Goal: Task Accomplishment & Management: Manage account settings

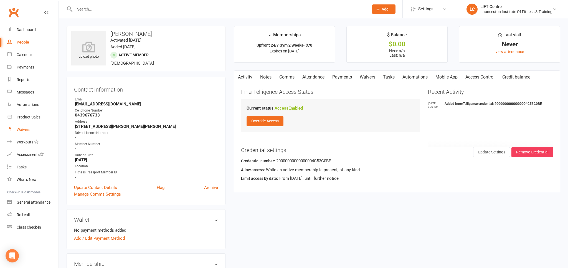
click at [23, 129] on div "Waivers" at bounding box center [24, 129] width 14 height 4
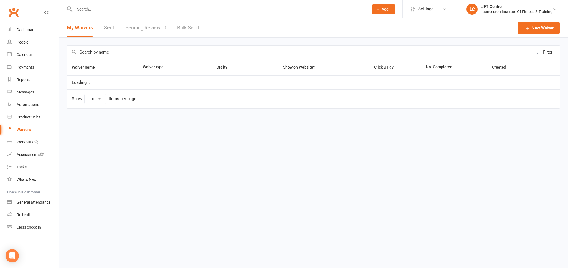
select select "50"
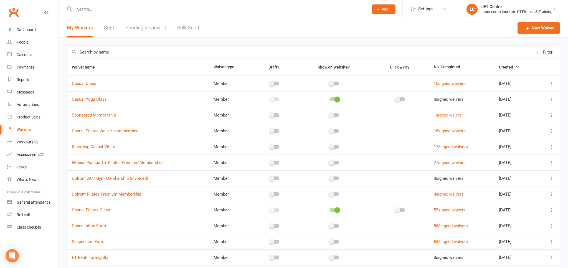
click at [134, 31] on link "Pending Review 0" at bounding box center [145, 27] width 41 height 19
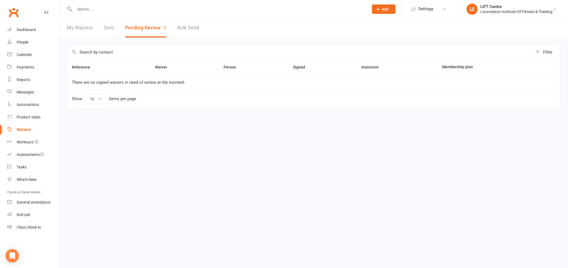
click at [112, 11] on input "text" at bounding box center [219, 9] width 292 height 8
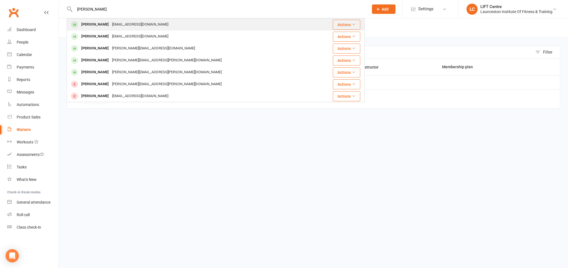
type input "melissa hall"
click at [123, 24] on div "ml.hall7@hotmail.com" at bounding box center [140, 25] width 60 height 8
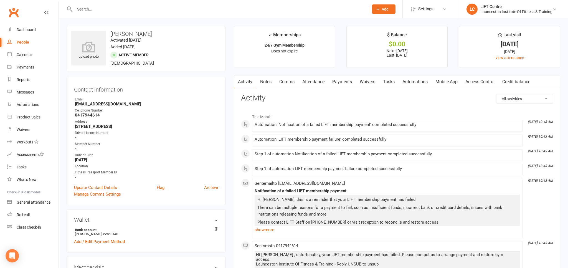
click at [347, 80] on link "Payments" at bounding box center [341, 81] width 27 height 13
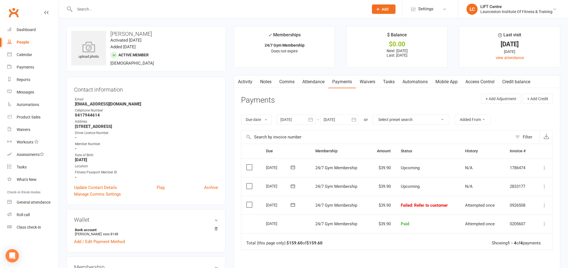
scroll to position [29, 0]
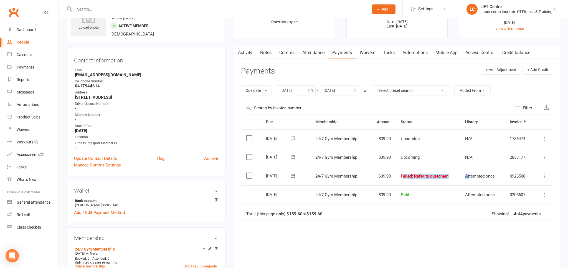
drag, startPoint x: 403, startPoint y: 172, endPoint x: 468, endPoint y: 174, distance: 65.4
click at [468, 173] on tr "Select this 12 Sep 2025 Melissa Hall 24/7 Gym Membership $39.90 Failed : Refer …" at bounding box center [396, 176] width 311 height 19
drag, startPoint x: 417, startPoint y: 223, endPoint x: 417, endPoint y: 219, distance: 4.7
click at [417, 223] on div "Due Contact Membership Amount Status History Invoice # Select this 10 Oct 2025 …" at bounding box center [397, 203] width 312 height 178
drag, startPoint x: 397, startPoint y: 173, endPoint x: 432, endPoint y: 174, distance: 34.6
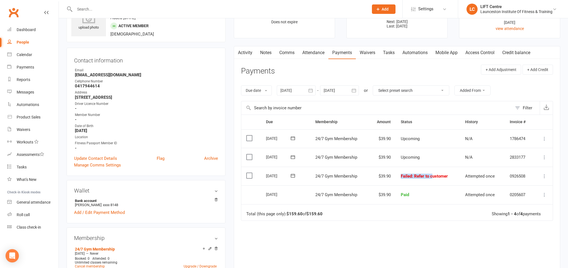
click at [432, 174] on td "Failed : Refer to customer" at bounding box center [427, 176] width 64 height 19
click at [451, 174] on td "Failed : Refer to customer" at bounding box center [427, 176] width 64 height 19
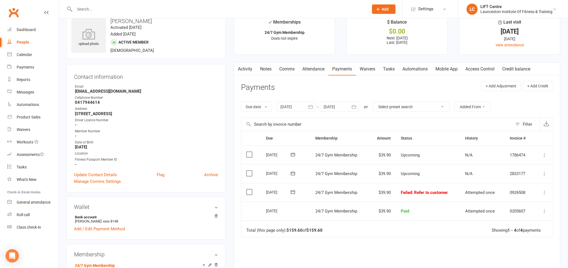
scroll to position [0, 0]
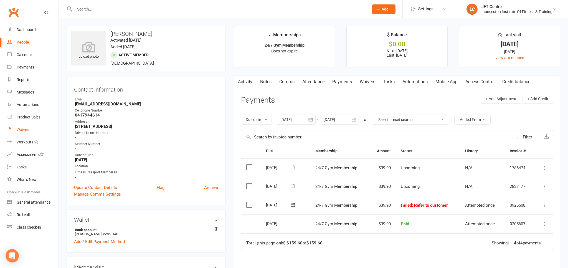
click at [23, 129] on div "Waivers" at bounding box center [24, 129] width 14 height 4
select select "50"
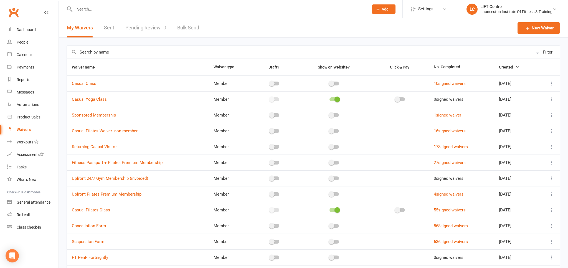
click at [148, 25] on link "Pending Review 0" at bounding box center [145, 27] width 41 height 19
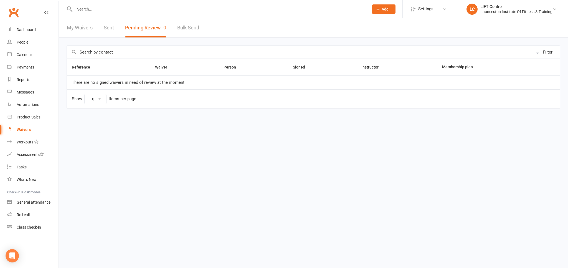
click at [26, 128] on div "Waivers" at bounding box center [24, 129] width 14 height 4
select select "50"
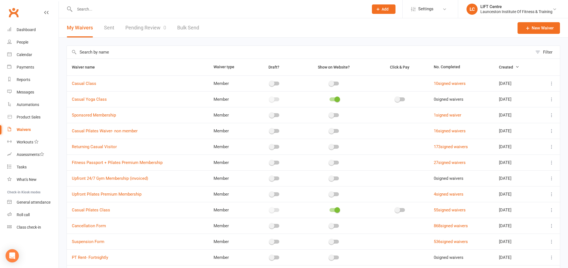
click at [151, 26] on link "Pending Review 0" at bounding box center [145, 27] width 41 height 19
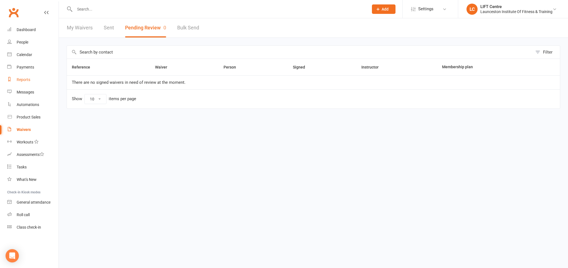
click at [26, 81] on div "Reports" at bounding box center [24, 79] width 14 height 4
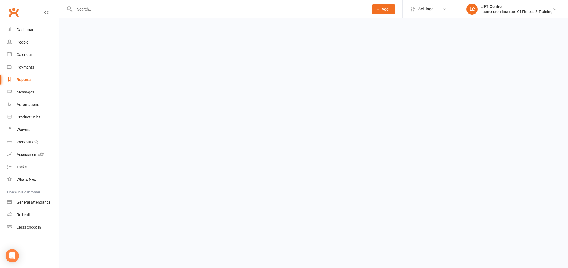
select select "100"
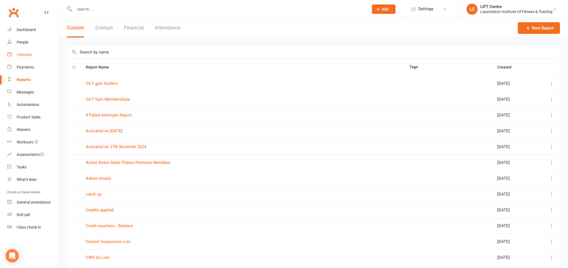
drag, startPoint x: 14, startPoint y: 53, endPoint x: 17, endPoint y: 52, distance: 3.5
click at [14, 53] on link "Calendar" at bounding box center [32, 54] width 51 height 12
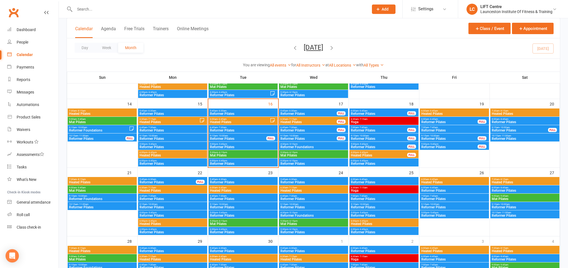
scroll to position [147, 0]
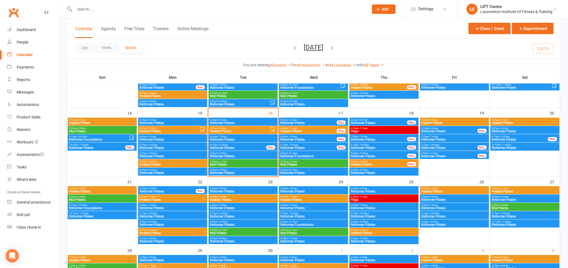
click at [500, 119] on span "7:30am - 8:15am" at bounding box center [524, 120] width 67 height 2
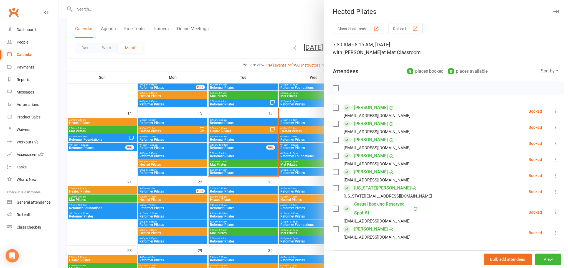
scroll to position [90, 0]
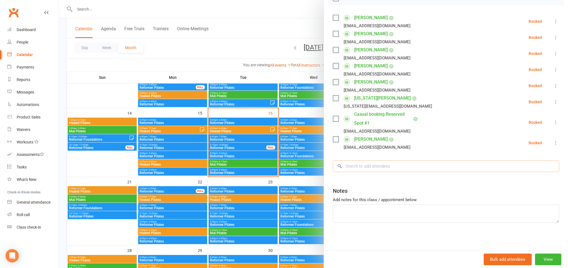
click at [368, 167] on input "search" at bounding box center [446, 166] width 226 height 12
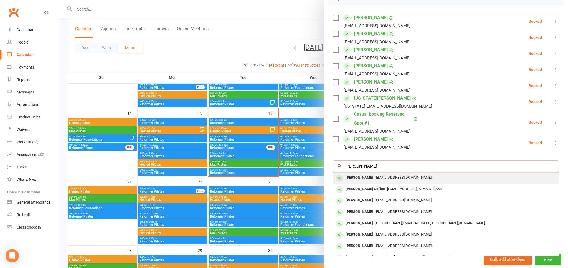
type input "lisa croswell"
click at [383, 178] on span "mieslisa08@gmail.com" at bounding box center [403, 177] width 56 height 4
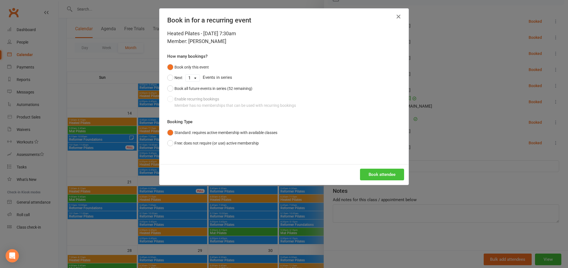
click at [390, 172] on button "Book attendee" at bounding box center [382, 175] width 44 height 12
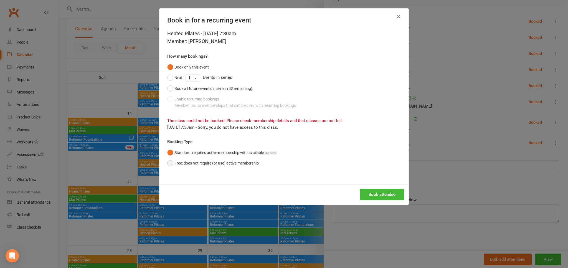
click at [170, 166] on button "Free: does not require (or use) active membership" at bounding box center [212, 163] width 91 height 11
drag, startPoint x: 375, startPoint y: 199, endPoint x: 378, endPoint y: 196, distance: 3.7
click at [375, 199] on button "Book attendee" at bounding box center [382, 194] width 44 height 12
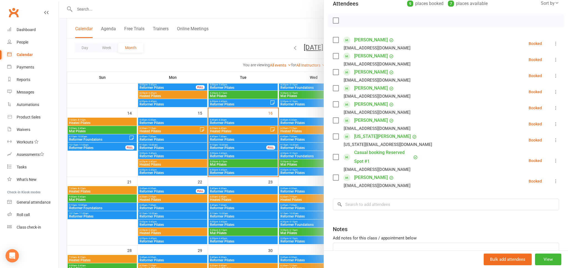
scroll to position [59, 0]
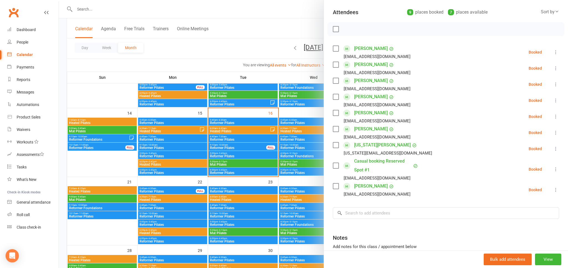
click at [250, 47] on div at bounding box center [313, 134] width 509 height 268
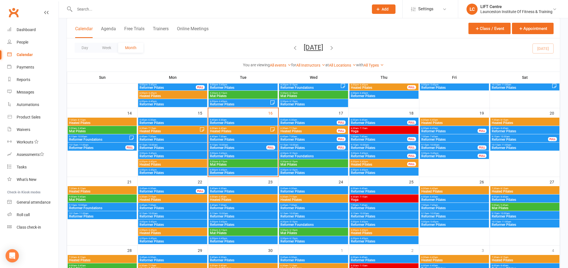
click at [506, 121] on span "Heated Pilates" at bounding box center [524, 122] width 67 height 3
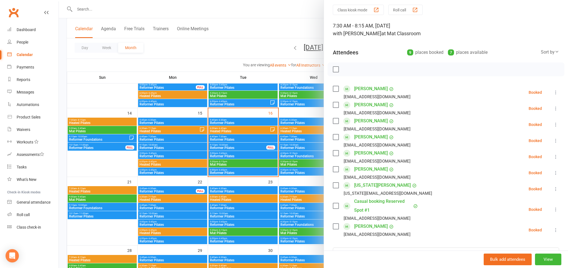
scroll to position [61, 0]
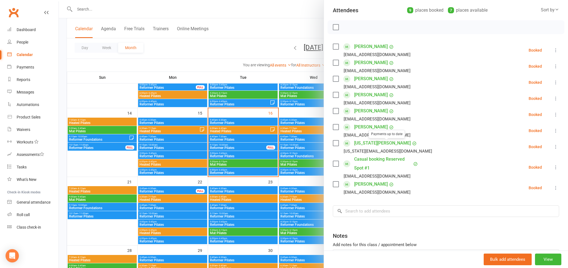
click at [260, 147] on div at bounding box center [313, 134] width 509 height 268
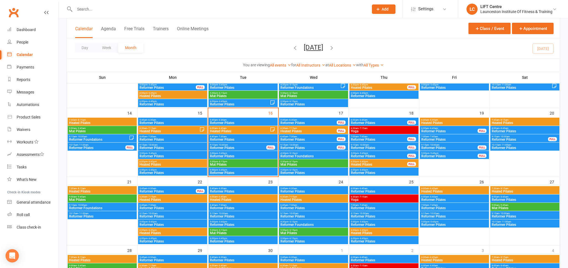
click at [505, 120] on span "- 8:15am" at bounding box center [503, 120] width 9 height 2
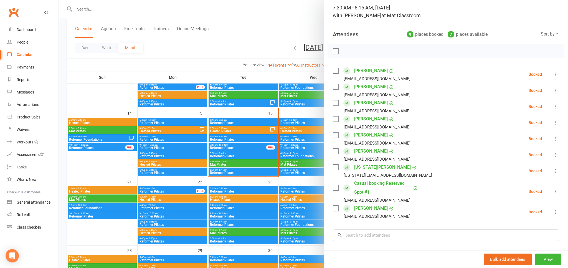
scroll to position [30, 0]
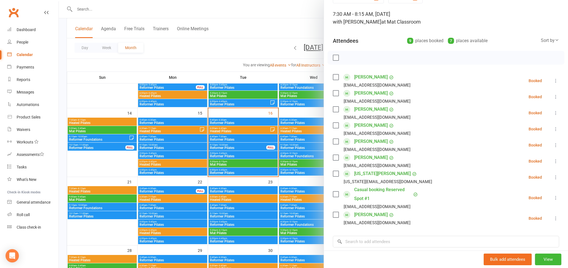
click at [303, 116] on div at bounding box center [313, 134] width 509 height 268
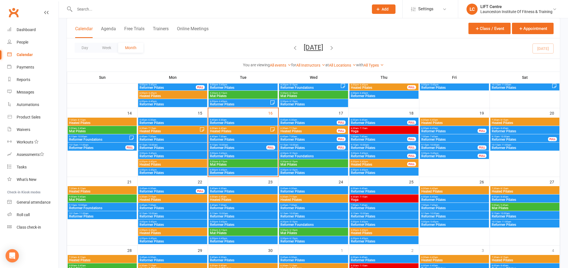
click at [515, 120] on span "7:30am - 8:15am" at bounding box center [524, 120] width 67 height 2
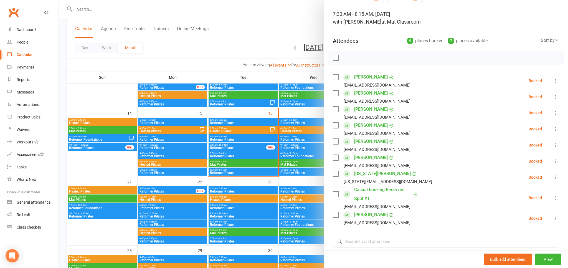
click at [298, 114] on div at bounding box center [313, 134] width 509 height 268
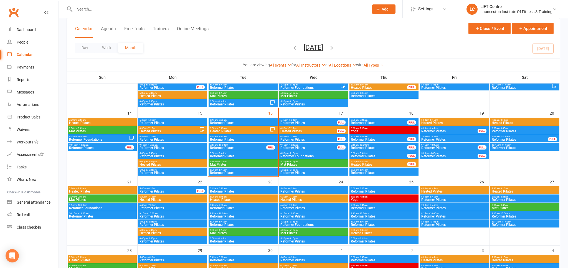
click at [103, 12] on input "text" at bounding box center [219, 9] width 292 height 8
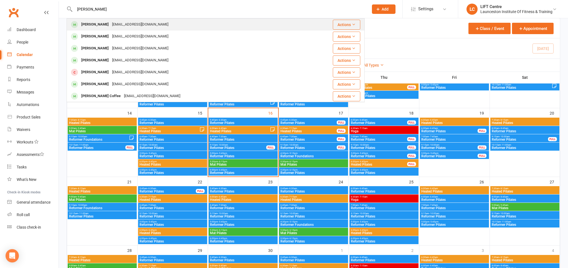
type input "lisa crosw"
click at [116, 22] on div "mieslisa08@gmail.com" at bounding box center [140, 25] width 60 height 8
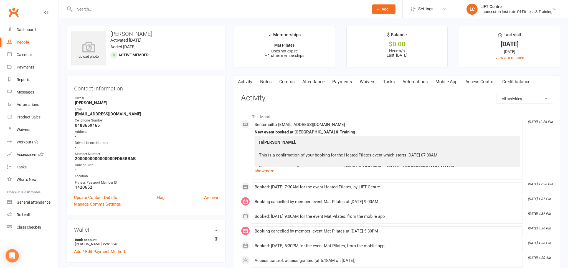
click at [351, 81] on link "Payments" at bounding box center [341, 81] width 27 height 13
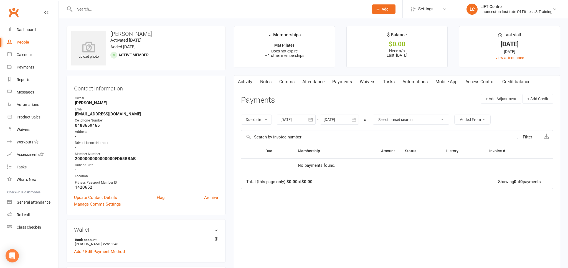
click at [482, 78] on link "Access Control" at bounding box center [479, 81] width 37 height 13
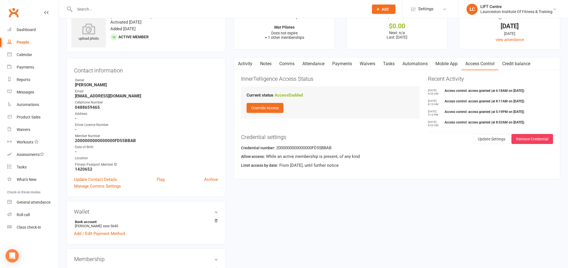
scroll to position [29, 0]
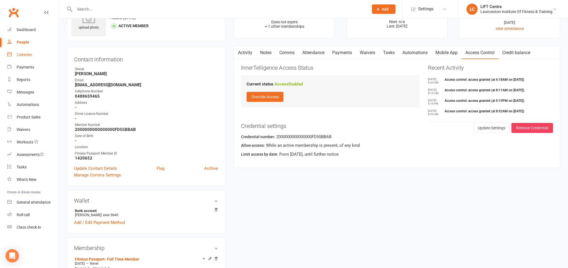
click at [24, 54] on div "Calendar" at bounding box center [25, 54] width 16 height 4
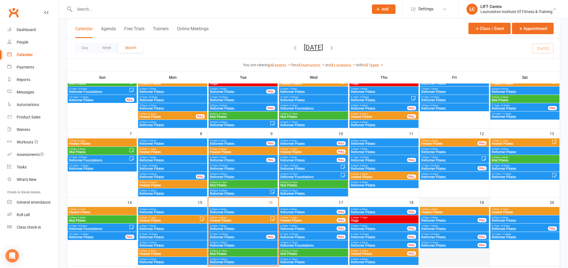
scroll to position [58, 0]
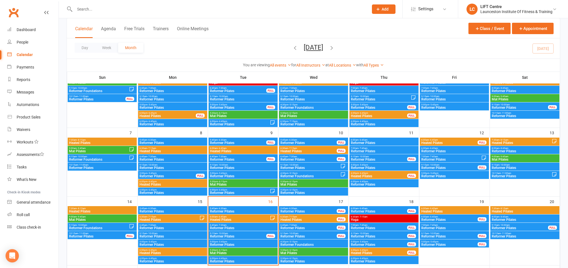
click at [511, 210] on span "Heated Pilates" at bounding box center [524, 211] width 67 height 3
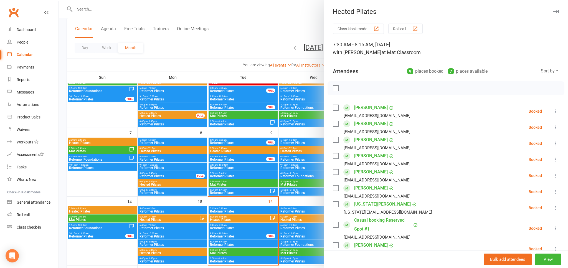
click at [369, 154] on link "Lisa Crosswell" at bounding box center [371, 155] width 34 height 9
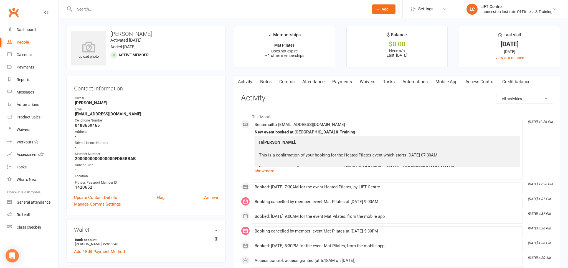
click at [341, 84] on link "Payments" at bounding box center [341, 81] width 27 height 13
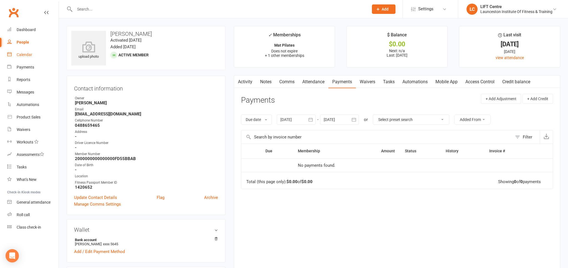
click at [24, 53] on div "Calendar" at bounding box center [25, 54] width 16 height 4
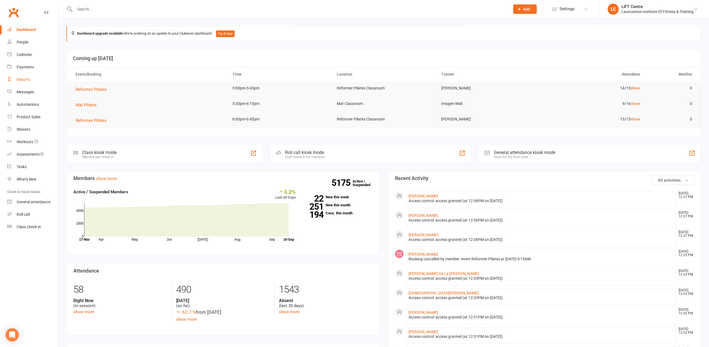
click at [25, 77] on div "Reports" at bounding box center [24, 79] width 14 height 4
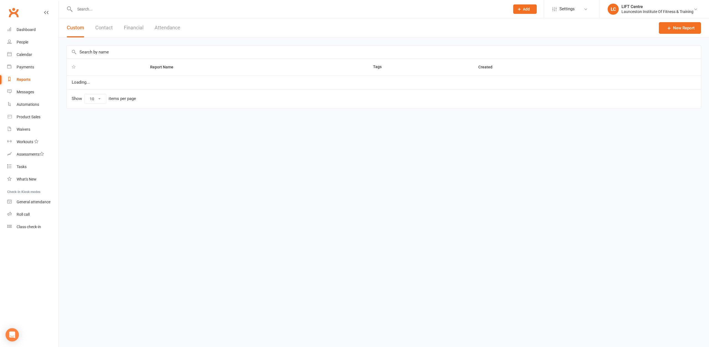
select select "100"
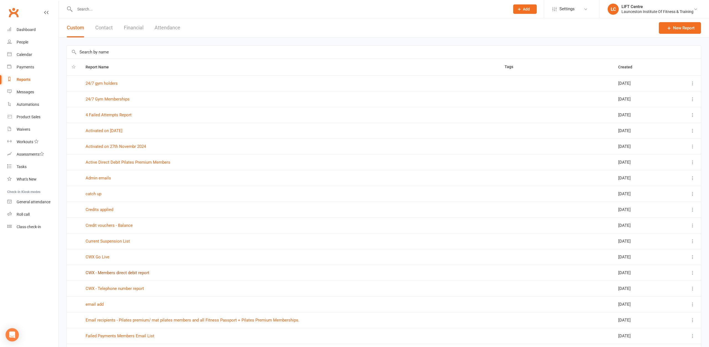
click at [131, 273] on link "CWX - Members direct debit report" at bounding box center [118, 272] width 64 height 5
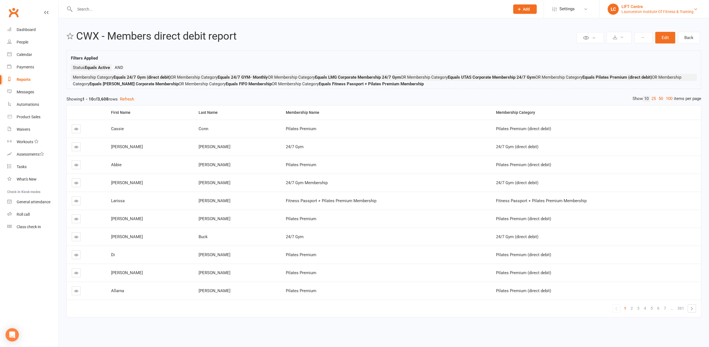
click at [658, 7] on div "LIFT Centre" at bounding box center [658, 6] width 72 height 5
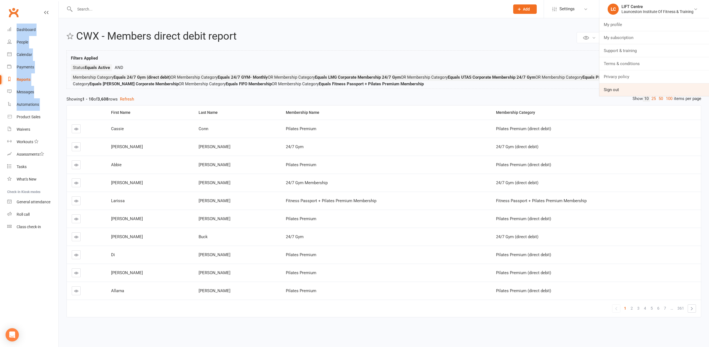
drag, startPoint x: 634, startPoint y: 98, endPoint x: 630, endPoint y: 95, distance: 4.9
click at [630, 95] on ui-view "Prospect Member Non-attending contact Class / event Appointment Task Membership…" at bounding box center [354, 168] width 709 height 335
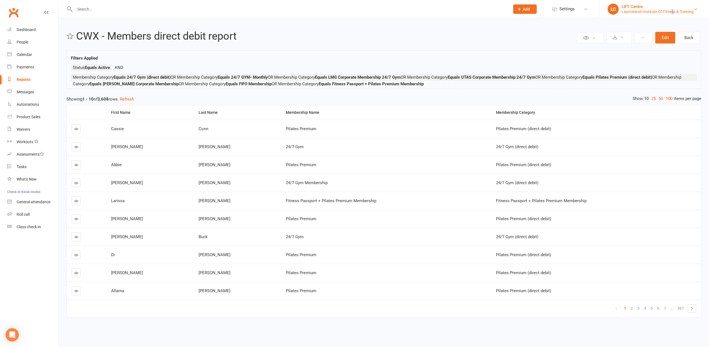
click at [673, 12] on div "Launceston Institute Of Fitness & Training" at bounding box center [658, 11] width 72 height 5
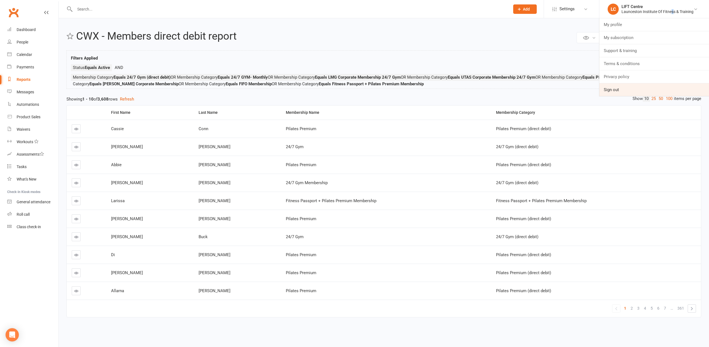
click at [622, 91] on link "Sign out" at bounding box center [655, 89] width 110 height 13
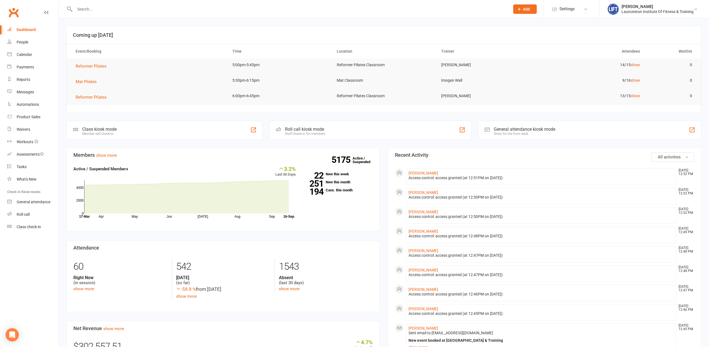
click at [165, 16] on div at bounding box center [287, 9] width 440 height 18
click at [23, 131] on div "Waivers" at bounding box center [24, 129] width 14 height 4
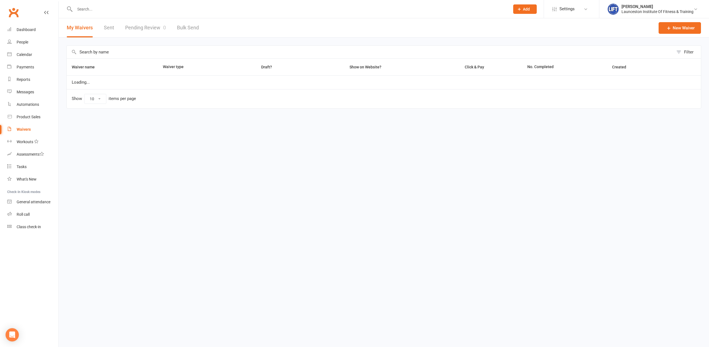
select select "100"
click at [136, 31] on link "Pending Review 0" at bounding box center [145, 27] width 41 height 19
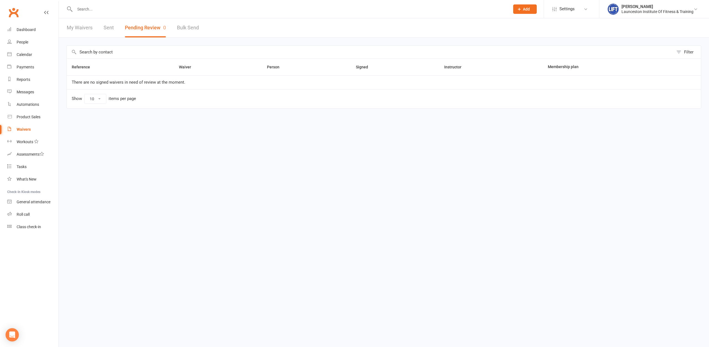
click at [108, 28] on link "Sent" at bounding box center [109, 27] width 10 height 19
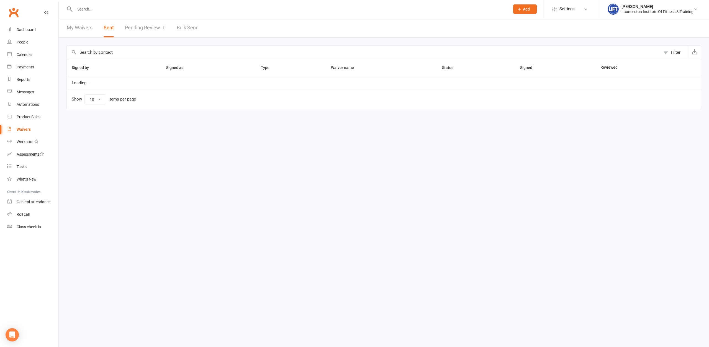
click at [142, 24] on link "Pending Review 0" at bounding box center [145, 27] width 41 height 19
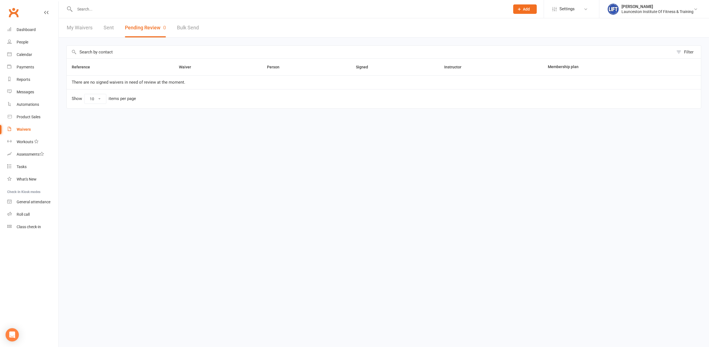
click at [104, 26] on link "Sent" at bounding box center [109, 27] width 10 height 19
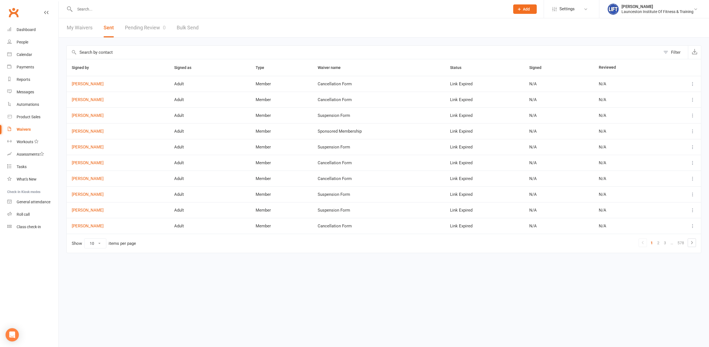
click at [145, 28] on link "Pending Review 0" at bounding box center [145, 27] width 41 height 19
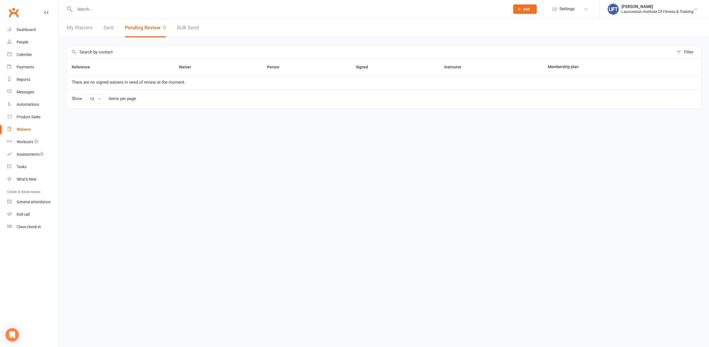
click at [110, 25] on link "Sent" at bounding box center [109, 27] width 10 height 19
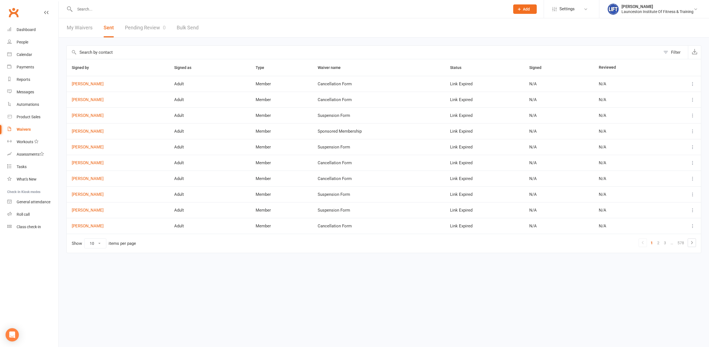
click at [144, 31] on link "Pending Review 0" at bounding box center [145, 27] width 41 height 19
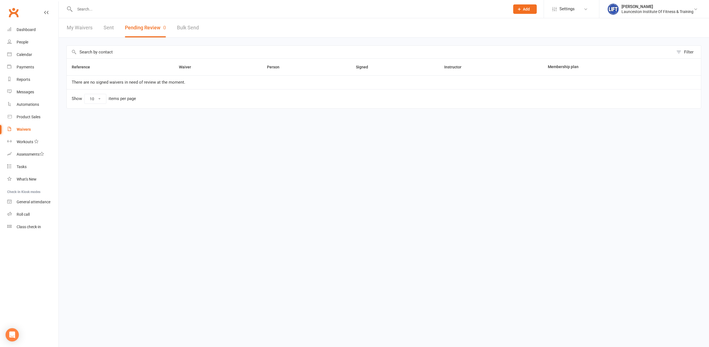
click at [144, 30] on button "Pending Review 0" at bounding box center [145, 27] width 41 height 19
click at [118, 30] on div "My Waivers Sent Pending Review 0 Bulk Send" at bounding box center [133, 27] width 148 height 19
click at [109, 30] on link "Sent" at bounding box center [109, 27] width 10 height 19
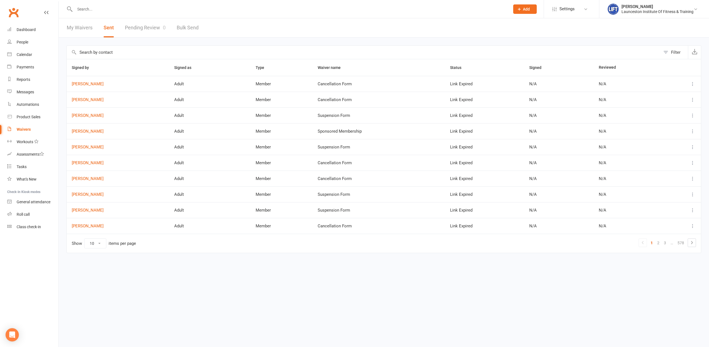
click at [141, 29] on link "Pending Review 0" at bounding box center [145, 27] width 41 height 19
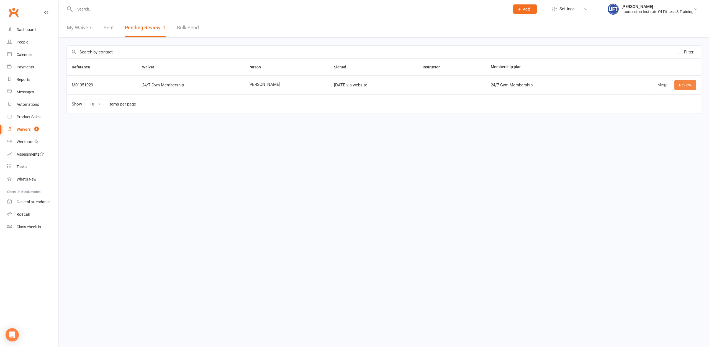
click at [681, 87] on link "Review" at bounding box center [686, 85] width 22 height 10
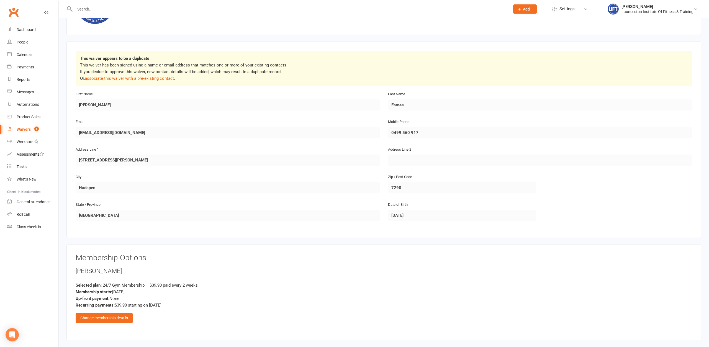
scroll to position [141, 0]
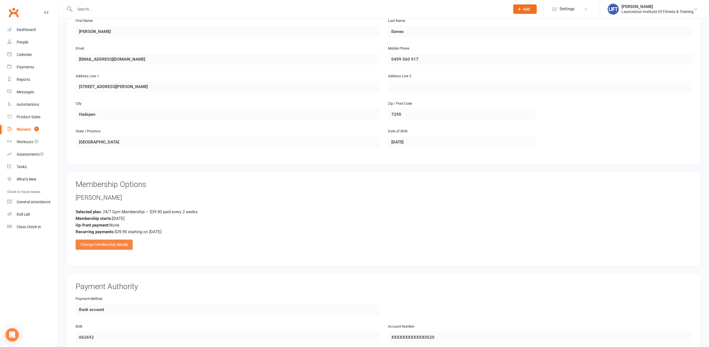
click at [130, 242] on div "Change membership details" at bounding box center [104, 245] width 57 height 10
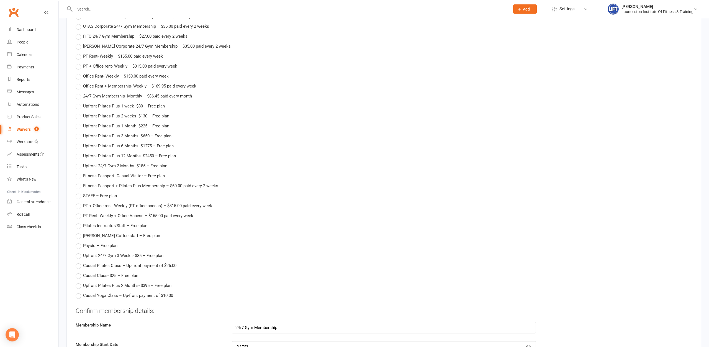
scroll to position [622, 0]
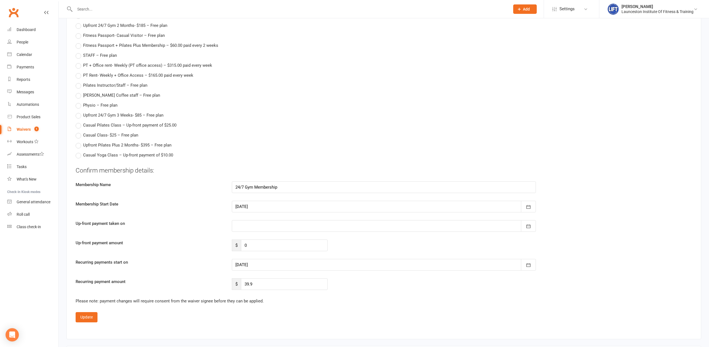
click at [245, 263] on div at bounding box center [384, 265] width 304 height 12
click at [265, 259] on button "22" at bounding box center [267, 264] width 12 height 10
type input "22 Sep 2025"
click at [86, 313] on button "Update" at bounding box center [87, 317] width 22 height 10
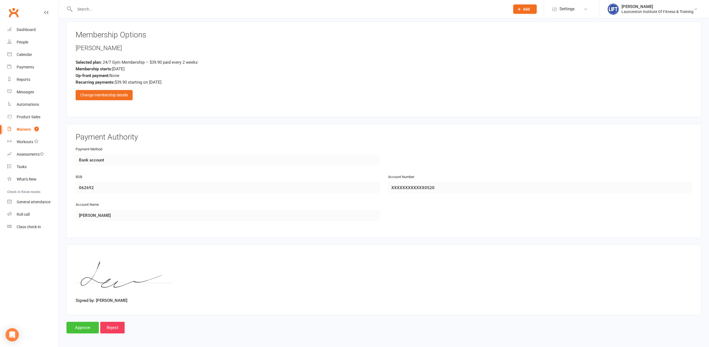
click at [87, 326] on input "Approve" at bounding box center [83, 328] width 32 height 12
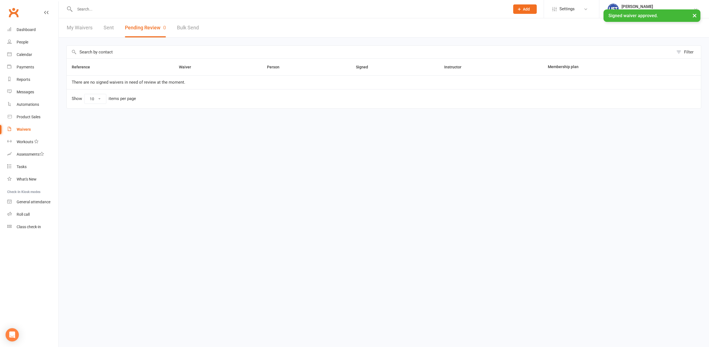
click at [127, 11] on input "text" at bounding box center [289, 9] width 433 height 8
type input "jesse"
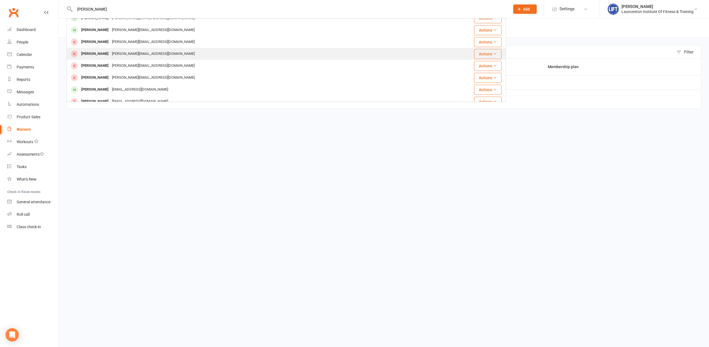
scroll to position [120, 0]
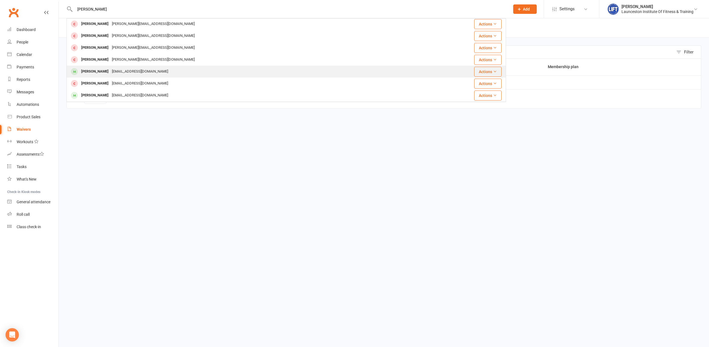
click at [114, 69] on div "Jesseeames29@gmail.com" at bounding box center [140, 72] width 60 height 8
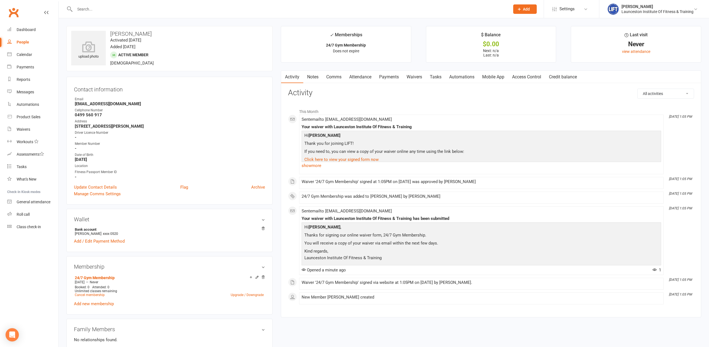
click at [531, 75] on link "Access Control" at bounding box center [527, 77] width 37 height 13
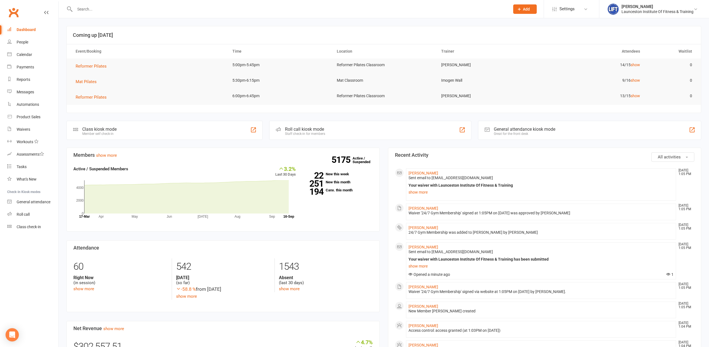
click at [115, 12] on input "text" at bounding box center [289, 9] width 433 height 8
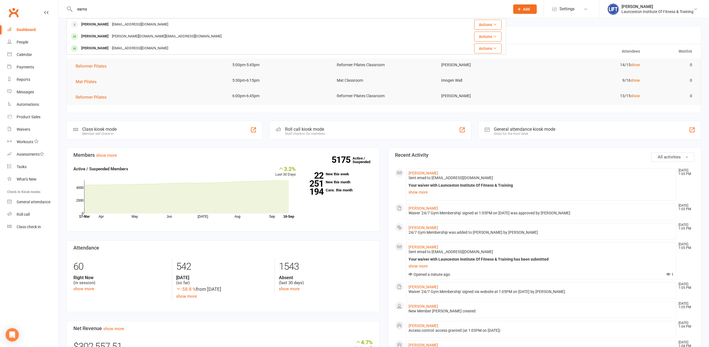
drag, startPoint x: 103, startPoint y: 7, endPoint x: 64, endPoint y: 10, distance: 38.9
click at [73, 10] on input "earns" at bounding box center [289, 9] width 433 height 8
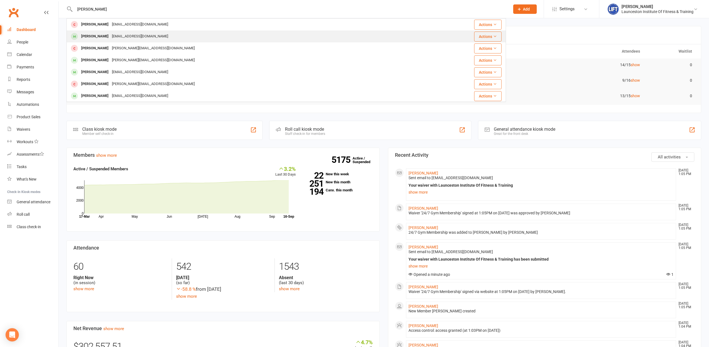
type input "[PERSON_NAME]"
click at [85, 36] on div "[PERSON_NAME]" at bounding box center [95, 36] width 31 height 8
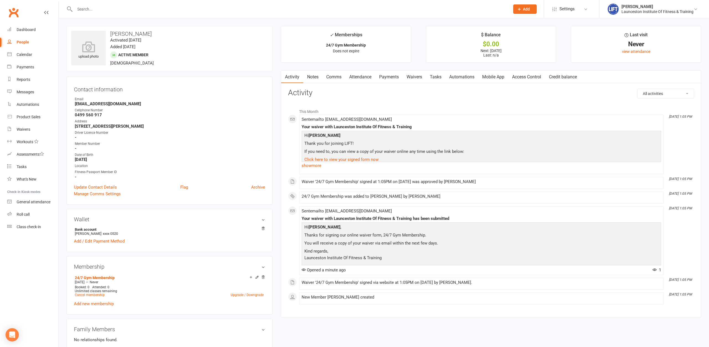
click at [529, 78] on link "Access Control" at bounding box center [527, 77] width 37 height 13
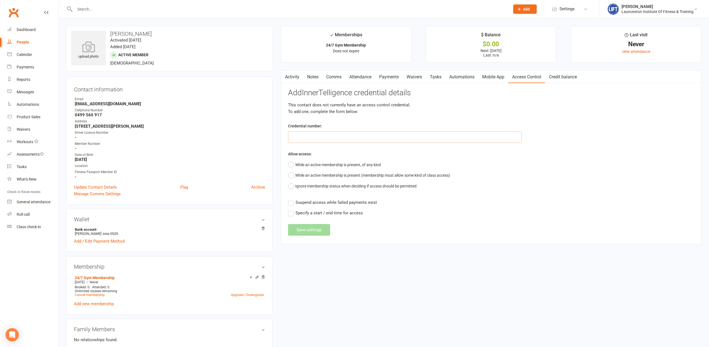
click at [354, 137] on input "text" at bounding box center [405, 137] width 234 height 12
paste input "2000000000000000DB51DC6E"
type input "2000000000000000DB51DC6E"
click at [326, 160] on button "While an active membership is present, of any kind" at bounding box center [334, 165] width 93 height 11
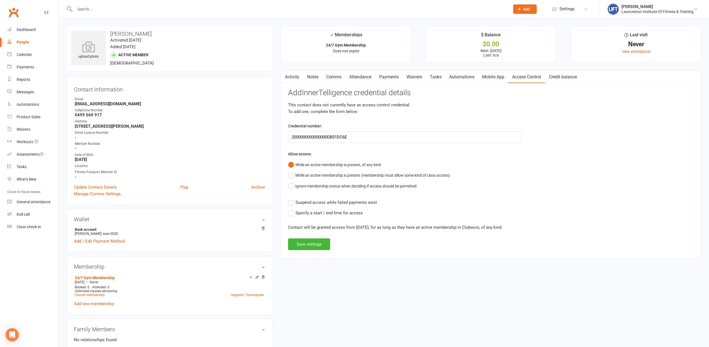
click at [329, 207] on div "Add InnerTelligence credential details This contact does not currently have an …" at bounding box center [491, 170] width 406 height 162
click at [329, 200] on span "Suspend access while failed payments exist" at bounding box center [336, 202] width 81 height 6
click at [329, 199] on input "Suspend access while failed payments exist" at bounding box center [332, 199] width 89 height 0
click at [305, 245] on button "Save settings" at bounding box center [309, 245] width 42 height 12
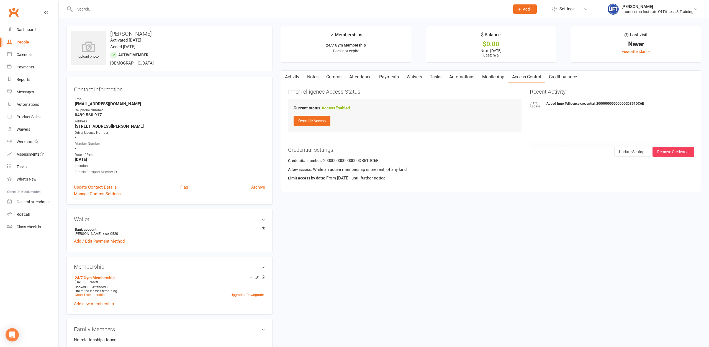
click at [136, 12] on input "text" at bounding box center [289, 9] width 433 height 8
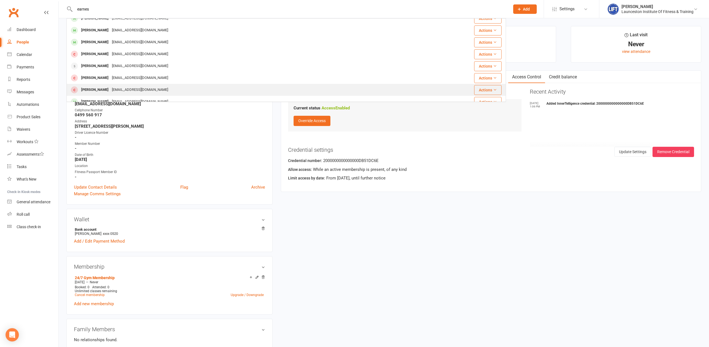
scroll to position [90, 0]
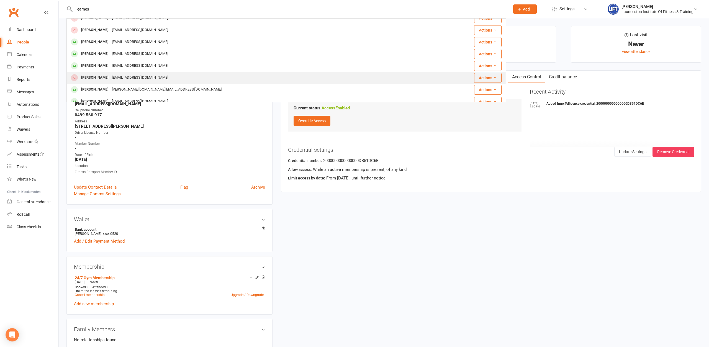
type input "earnes"
click at [111, 78] on div "Jesseeames29@gmail.com" at bounding box center [140, 78] width 60 height 8
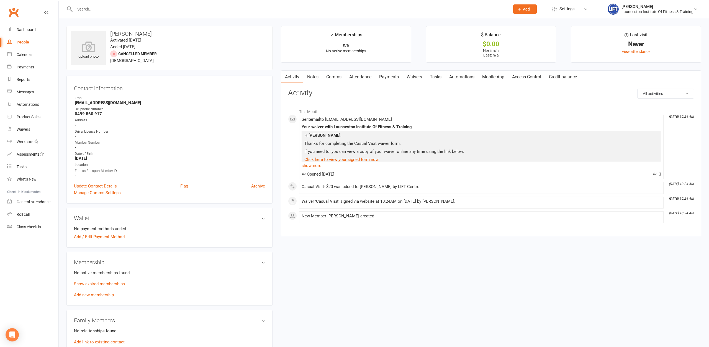
click at [229, 121] on div "Address" at bounding box center [170, 120] width 190 height 5
click at [113, 4] on div at bounding box center [287, 9] width 440 height 18
click at [117, 9] on input "text" at bounding box center [289, 9] width 433 height 8
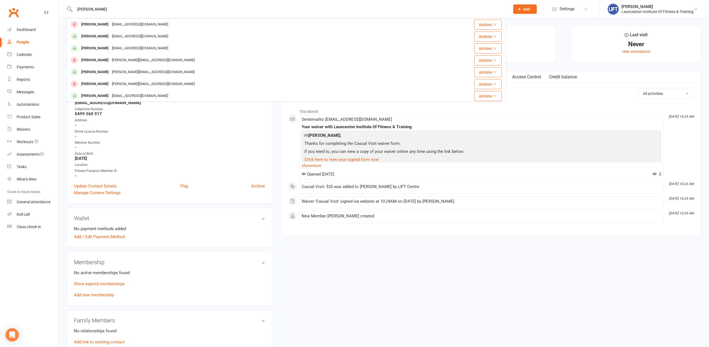
type input "jesse eam"
drag, startPoint x: 101, startPoint y: 10, endPoint x: 55, endPoint y: 8, distance: 46.0
click at [73, 8] on input "jesse eam" at bounding box center [289, 9] width 433 height 8
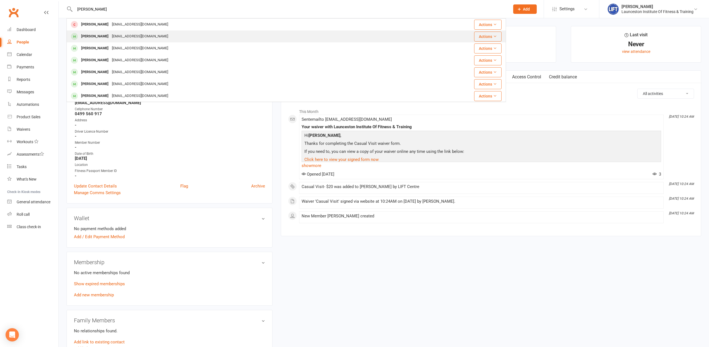
type input "mattia canton"
click at [104, 33] on div "Mattia Canton" at bounding box center [95, 36] width 31 height 8
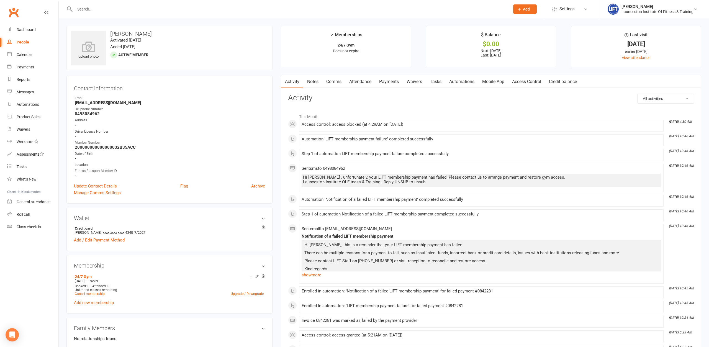
click at [391, 84] on link "Payments" at bounding box center [389, 81] width 27 height 13
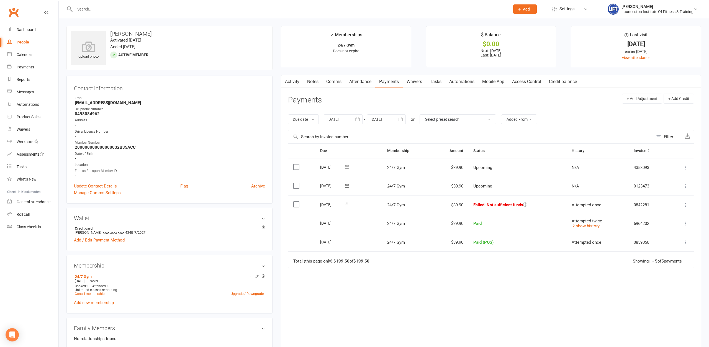
click at [685, 204] on icon at bounding box center [686, 205] width 6 height 6
click at [669, 226] on link "Mark as Paid (POS)" at bounding box center [661, 226] width 55 height 11
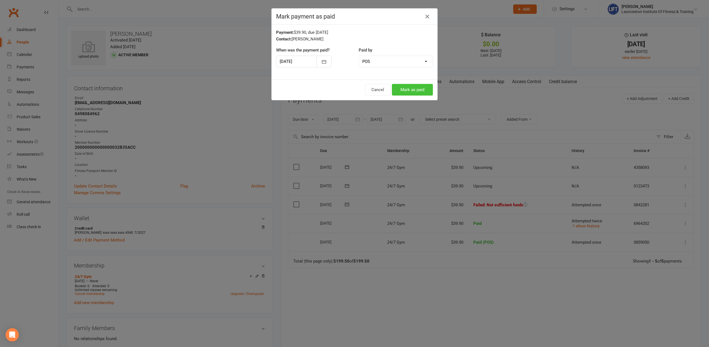
click at [411, 90] on button "Mark as paid" at bounding box center [412, 90] width 41 height 12
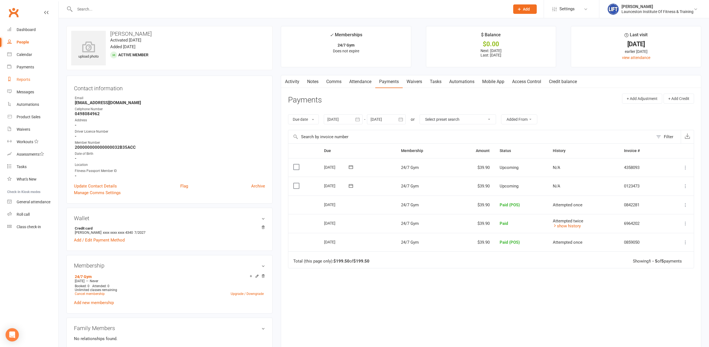
click at [21, 79] on div "Reports" at bounding box center [24, 79] width 14 height 4
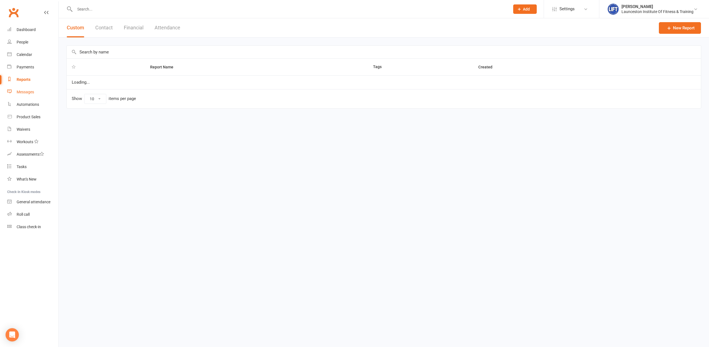
select select "100"
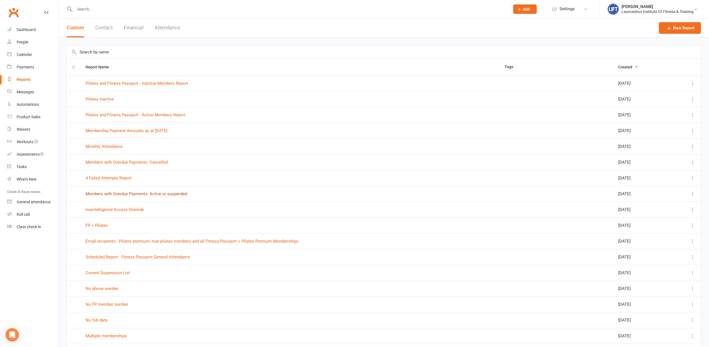
click at [124, 194] on link "Members with Overdue Payments- Active or suspended" at bounding box center [137, 194] width 102 height 5
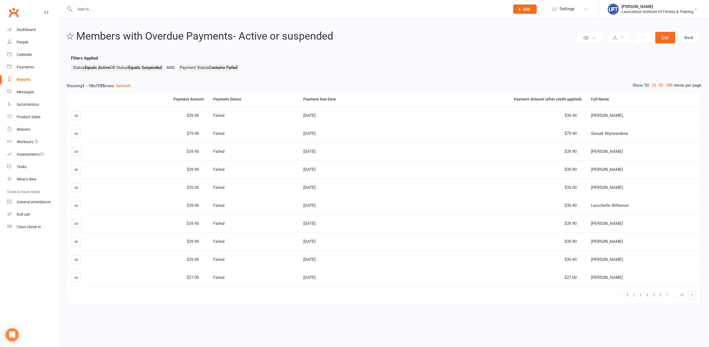
click at [667, 86] on link "100" at bounding box center [669, 86] width 9 height 6
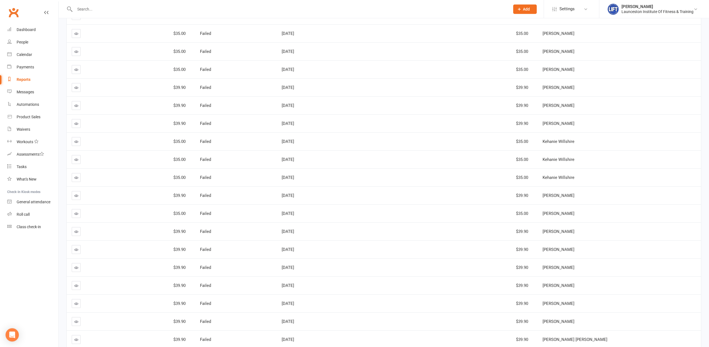
scroll to position [311, 0]
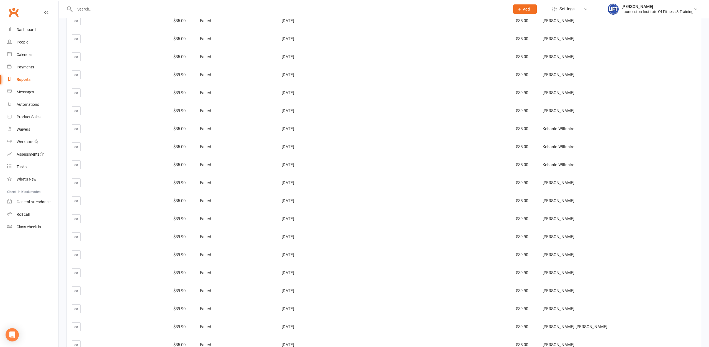
click at [74, 165] on link at bounding box center [76, 164] width 9 height 9
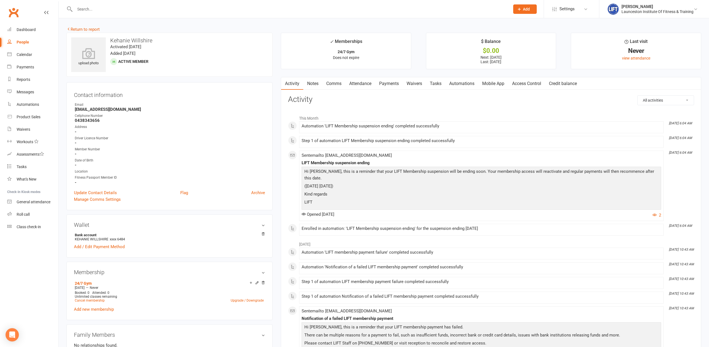
click at [538, 81] on link "Access Control" at bounding box center [527, 83] width 37 height 13
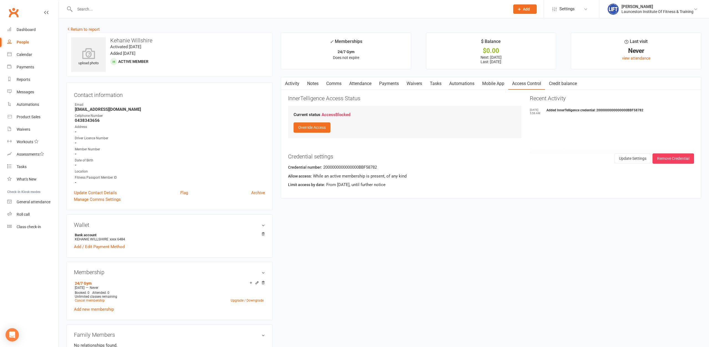
click at [386, 85] on link "Payments" at bounding box center [389, 83] width 27 height 13
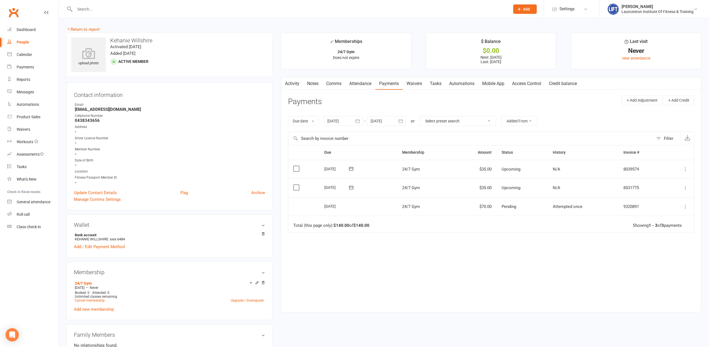
click at [356, 120] on button "button" at bounding box center [358, 121] width 10 height 10
click at [335, 133] on icon "button" at bounding box center [333, 134] width 4 height 4
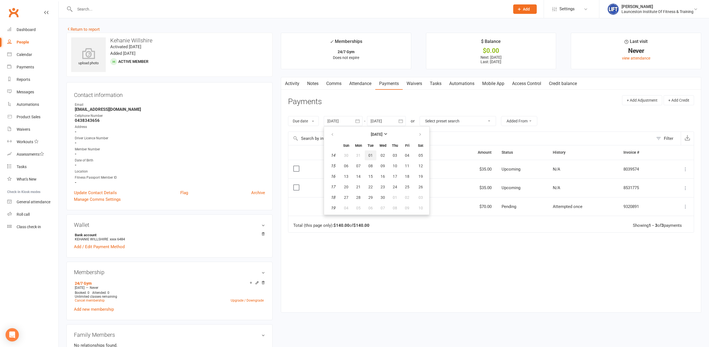
click at [372, 158] on button "01" at bounding box center [371, 155] width 12 height 10
type input "01 Apr 2025"
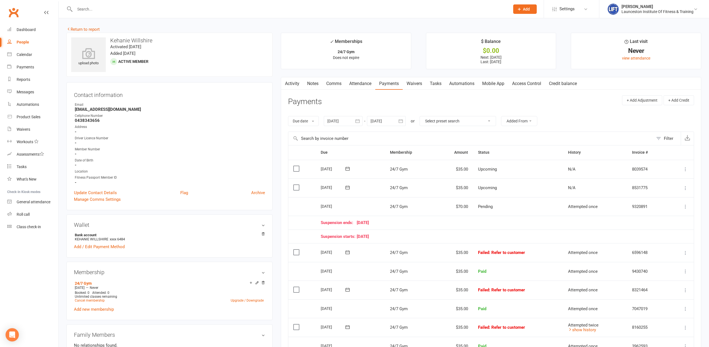
scroll to position [85, 0]
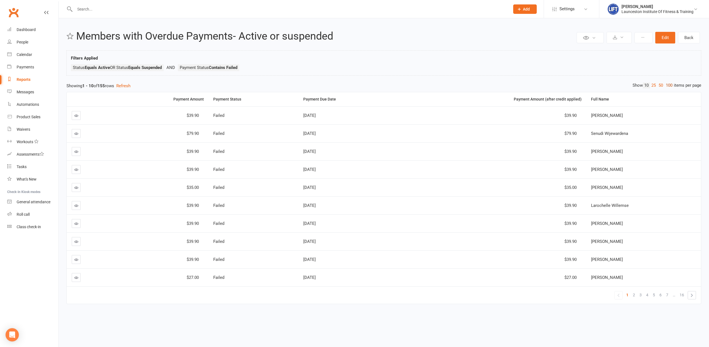
click at [667, 83] on link "100" at bounding box center [669, 86] width 9 height 6
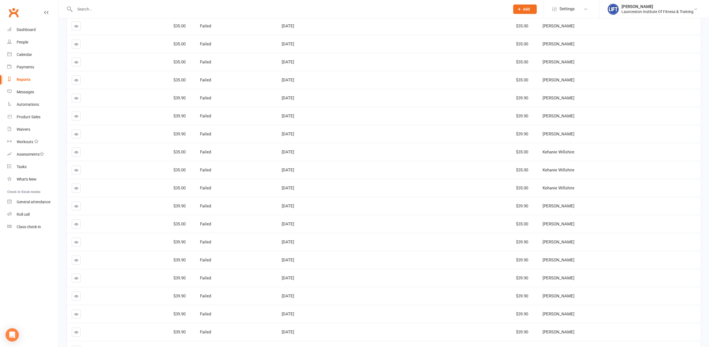
scroll to position [283, 0]
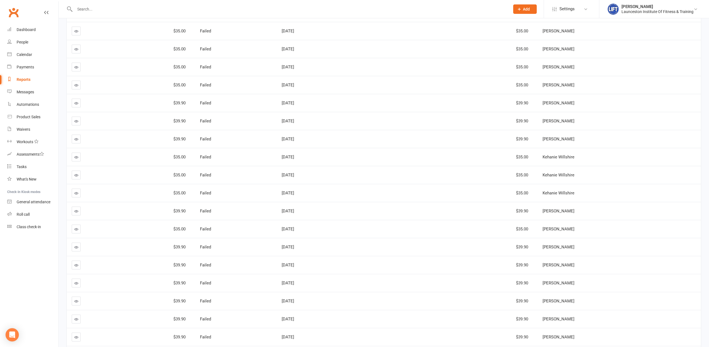
click at [75, 175] on icon at bounding box center [76, 175] width 4 height 4
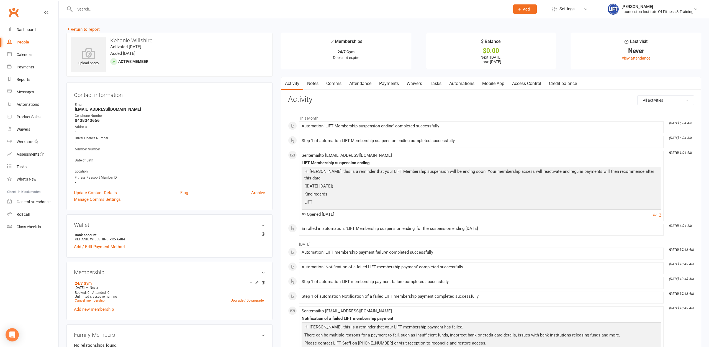
click at [316, 85] on link "Notes" at bounding box center [312, 83] width 19 height 13
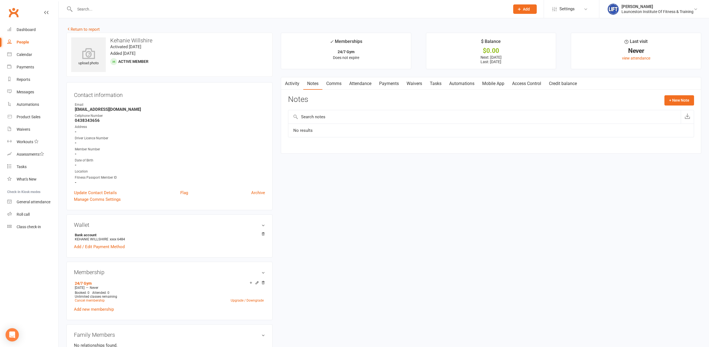
click at [665, 99] on div "Notes + New Note" at bounding box center [491, 102] width 406 height 14
click at [669, 101] on button "+ New Note" at bounding box center [680, 100] width 30 height 10
click at [316, 123] on input "text" at bounding box center [491, 123] width 406 height 12
type input "T"
type input "S"
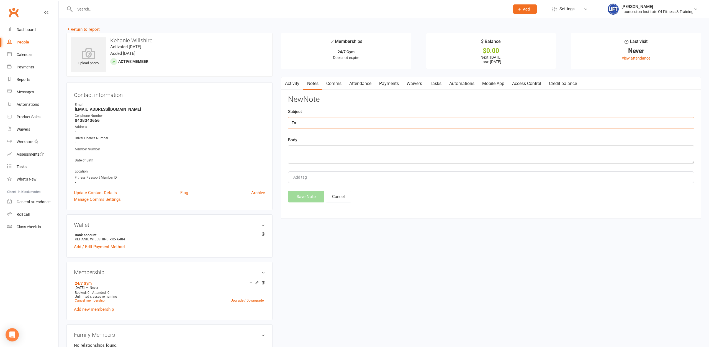
type input "T"
type input "Speak with Sam"
click at [315, 159] on textarea at bounding box center [491, 154] width 406 height 18
type textarea "If any questions"
click at [307, 195] on button "Save Note" at bounding box center [306, 197] width 36 height 12
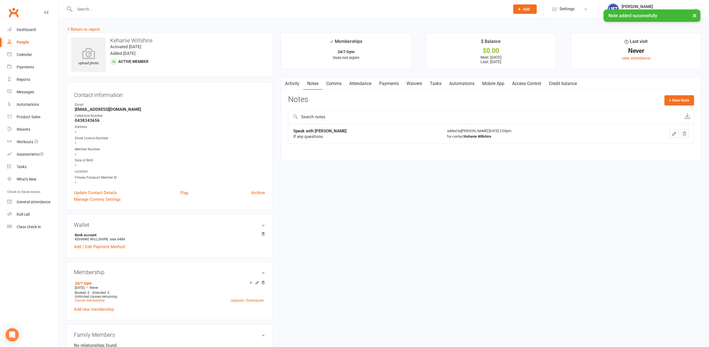
click at [290, 83] on scrollable-tabs "Activity Notes Comms Attendance Payments Waivers Tasks Automations Mobile App A…" at bounding box center [491, 83] width 420 height 13
click at [297, 85] on link "Activity" at bounding box center [292, 83] width 22 height 13
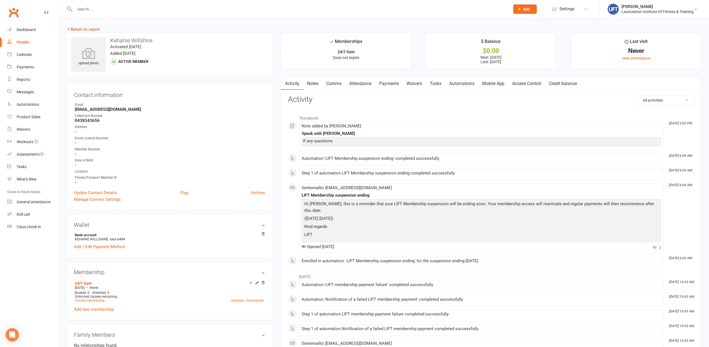
click at [97, 28] on link "Return to report" at bounding box center [83, 29] width 33 height 5
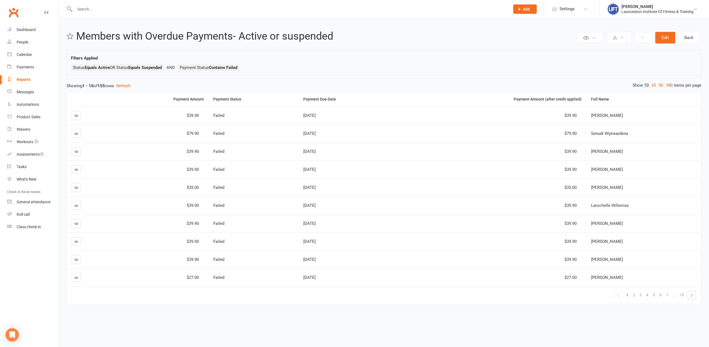
click at [668, 85] on link "100" at bounding box center [669, 86] width 9 height 6
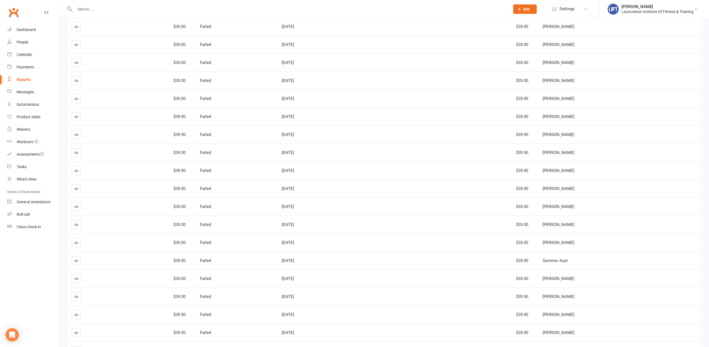
scroll to position [820, 0]
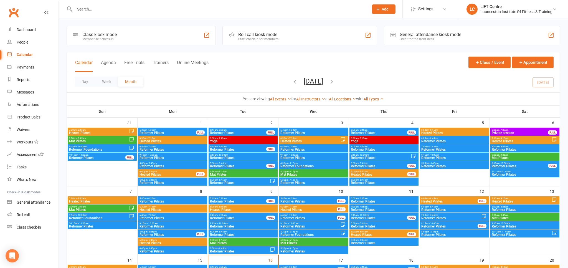
click at [90, 8] on input "text" at bounding box center [219, 9] width 292 height 8
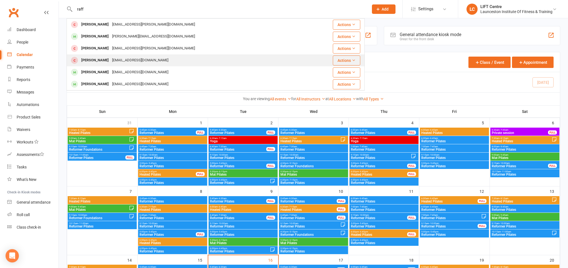
type input "raff"
click at [108, 57] on div "[PERSON_NAME] [EMAIL_ADDRESS][DOMAIN_NAME]" at bounding box center [125, 60] width 90 height 8
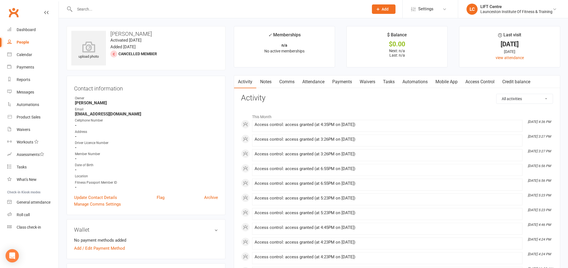
click at [345, 85] on link "Payments" at bounding box center [341, 81] width 27 height 13
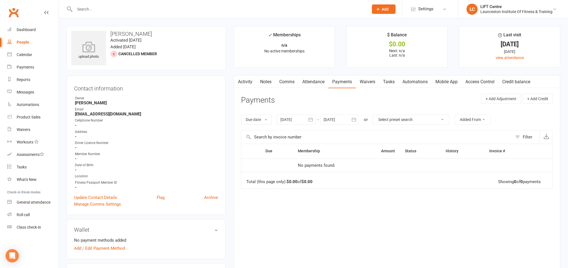
click at [250, 83] on link "Activity" at bounding box center [245, 81] width 22 height 13
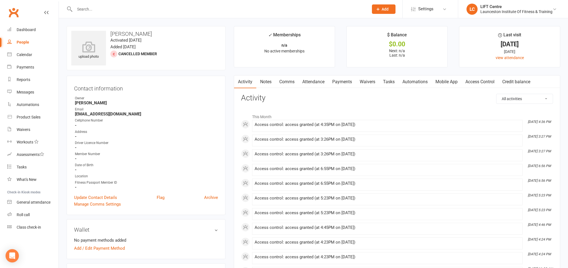
click at [348, 79] on link "Payments" at bounding box center [341, 81] width 27 height 13
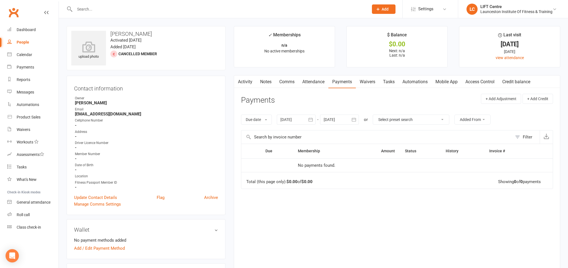
click at [97, 14] on div at bounding box center [216, 9] width 298 height 18
click at [94, 13] on input "text" at bounding box center [219, 9] width 292 height 8
click at [92, 11] on input "text" at bounding box center [219, 9] width 292 height 8
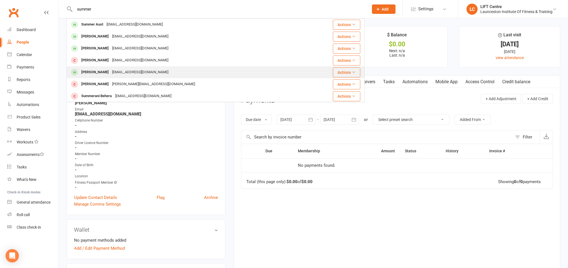
type input "summer"
click at [114, 74] on div "Remmiex345@gmail.com" at bounding box center [140, 72] width 60 height 8
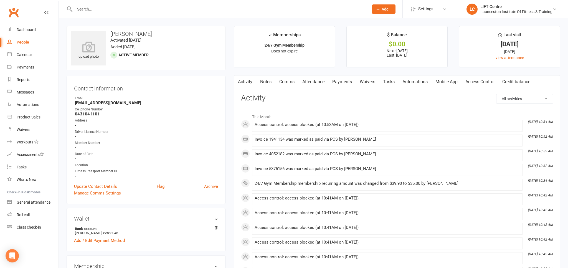
click at [344, 84] on link "Payments" at bounding box center [341, 81] width 27 height 13
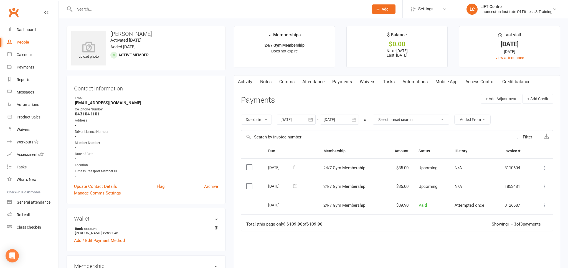
drag, startPoint x: 296, startPoint y: 119, endPoint x: 291, endPoint y: 124, distance: 6.9
click at [296, 119] on div at bounding box center [296, 119] width 39 height 10
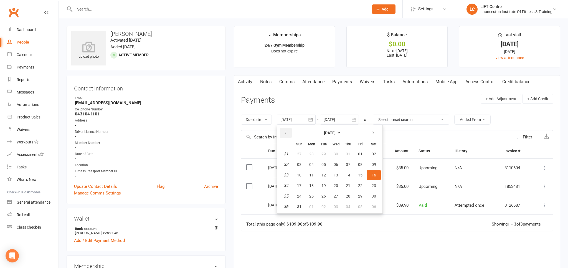
click at [282, 133] on button "button" at bounding box center [286, 133] width 12 height 10
click at [282, 132] on button "button" at bounding box center [286, 133] width 12 height 10
click at [282, 133] on button "button" at bounding box center [286, 133] width 12 height 10
click at [282, 132] on button "button" at bounding box center [286, 133] width 12 height 10
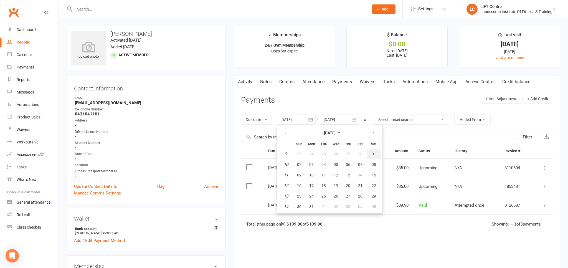
click at [375, 152] on span "01" at bounding box center [373, 154] width 4 height 4
type input "01 Mar 2025"
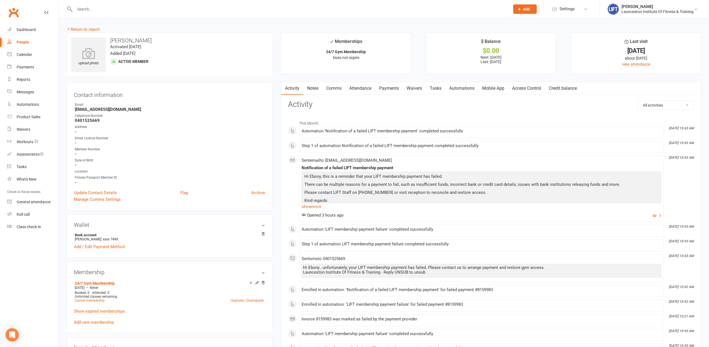
click at [386, 88] on link "Payments" at bounding box center [389, 88] width 27 height 13
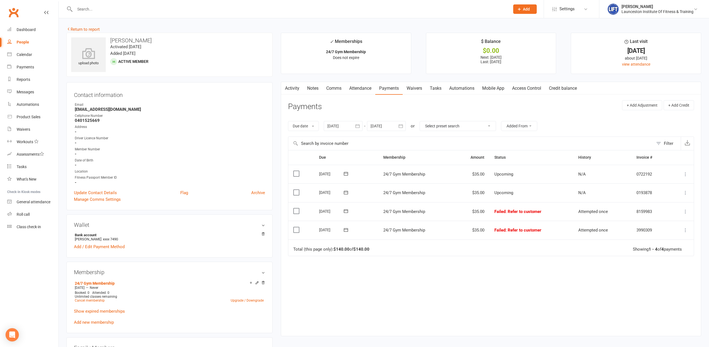
click at [356, 126] on icon "button" at bounding box center [358, 126] width 6 height 6
click at [336, 141] on button "button" at bounding box center [333, 139] width 12 height 10
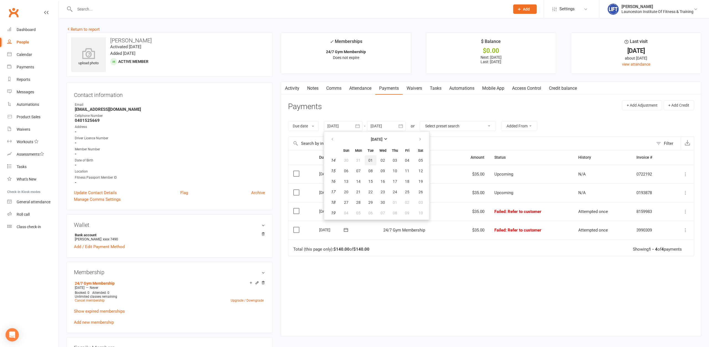
click at [372, 159] on span "01" at bounding box center [371, 160] width 4 height 4
type input "01 Apr 2025"
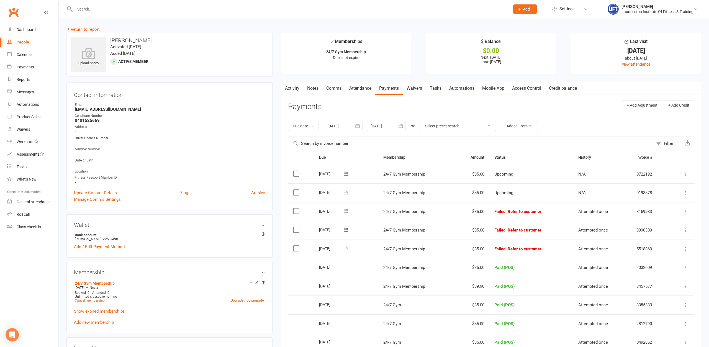
click at [292, 91] on link "Activity" at bounding box center [292, 88] width 22 height 13
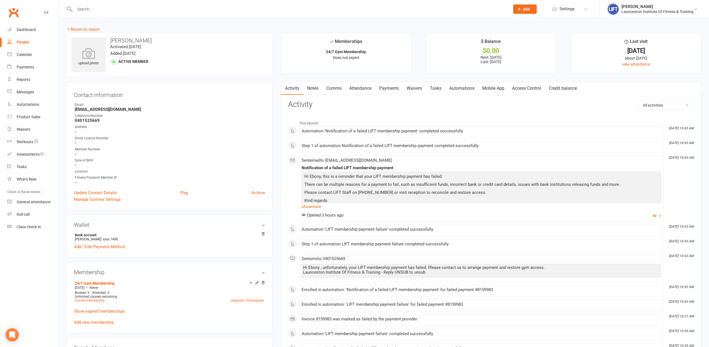
click at [341, 90] on link "Comms" at bounding box center [334, 88] width 23 height 13
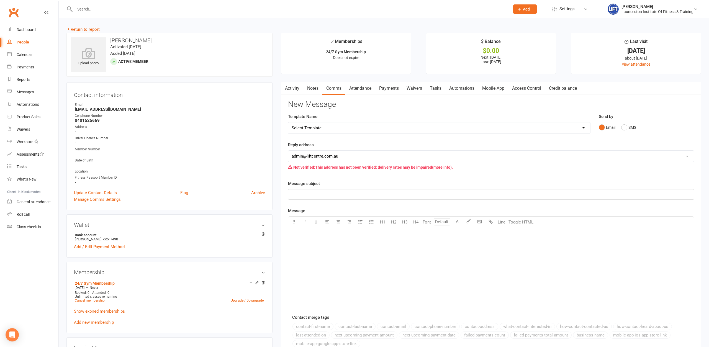
click at [126, 2] on div at bounding box center [287, 9] width 440 height 18
click at [129, 8] on input "text" at bounding box center [289, 9] width 433 height 8
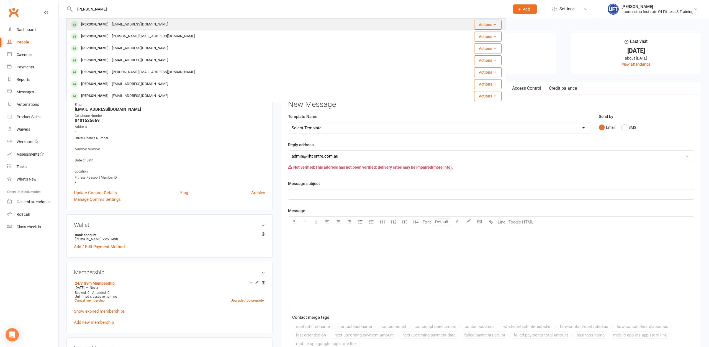
type input "tiara hay"
click at [141, 26] on div "Tiarehawea@hotmail.com" at bounding box center [140, 25] width 60 height 8
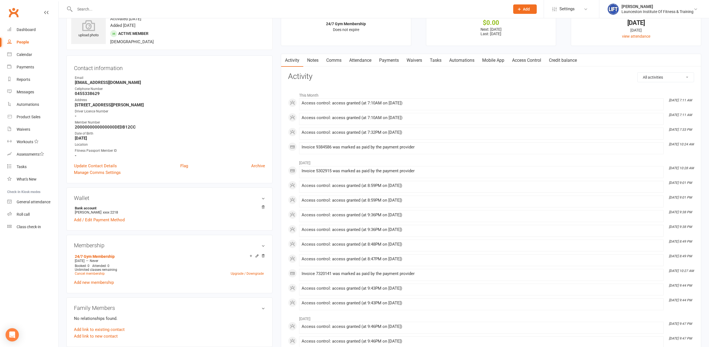
scroll to position [28, 0]
click at [99, 164] on link "Update Contact Details" at bounding box center [95, 165] width 43 height 7
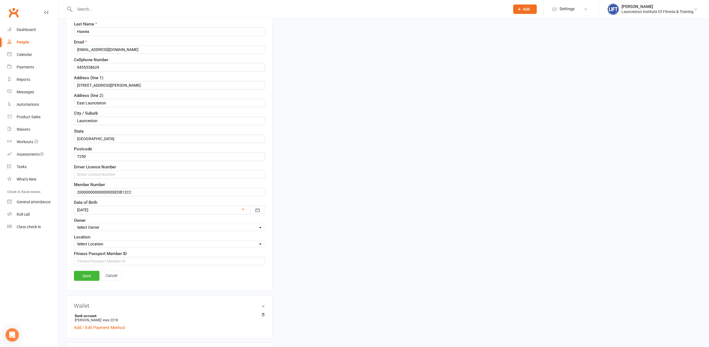
scroll to position [118, 0]
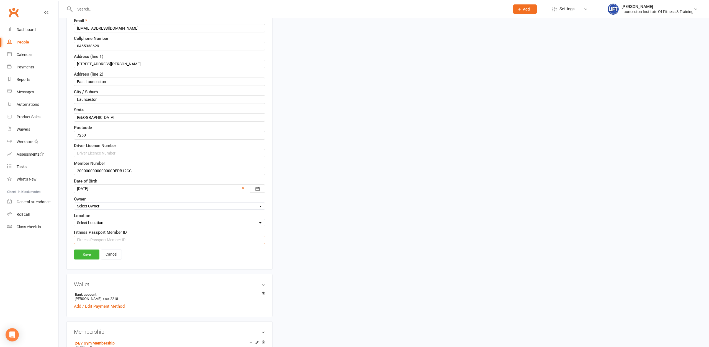
click at [140, 238] on input "string" at bounding box center [169, 240] width 191 height 8
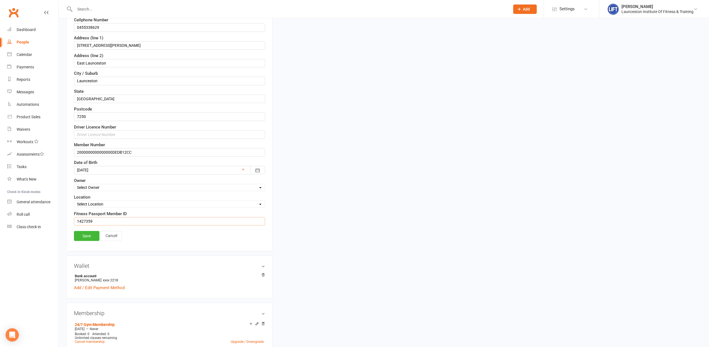
scroll to position [226, 0]
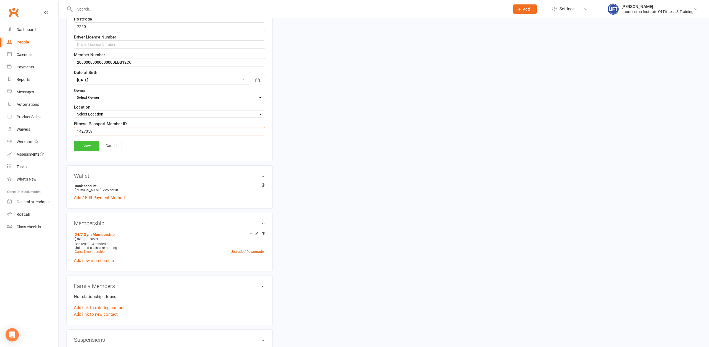
type input "1427359"
click at [95, 150] on link "Save" at bounding box center [86, 146] width 25 height 10
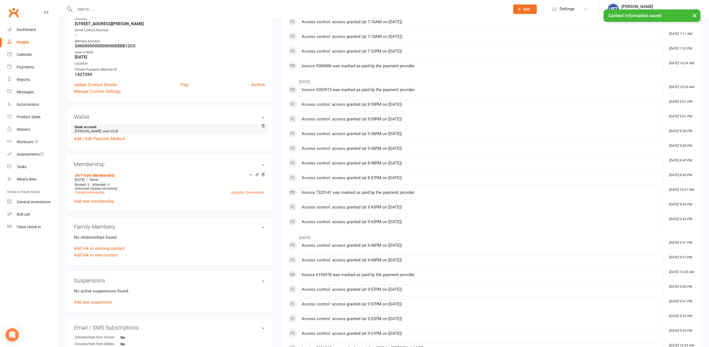
scroll to position [57, 0]
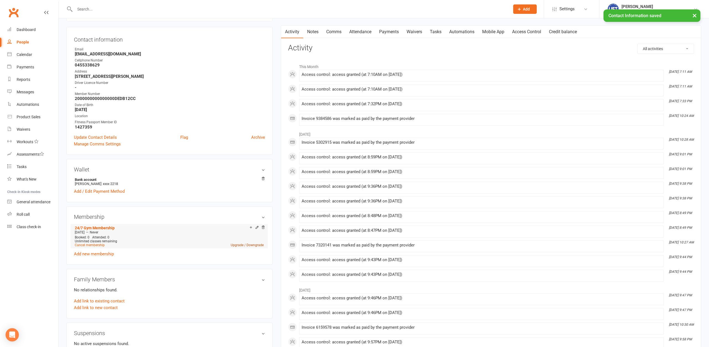
click at [249, 246] on link "Upgrade / Downgrade" at bounding box center [247, 245] width 33 height 4
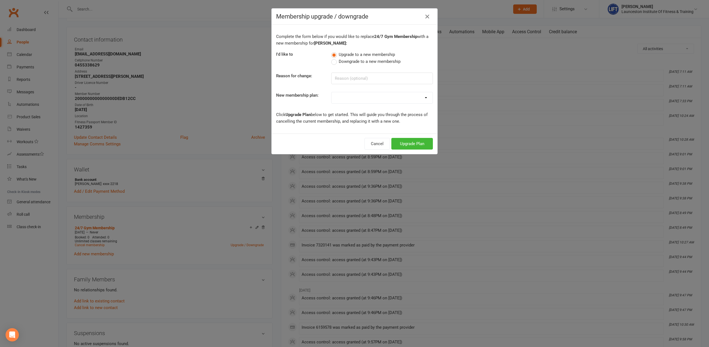
click at [367, 63] on span "Downgrade to a new membership" at bounding box center [370, 61] width 62 height 6
click at [335, 58] on input "Downgrade to a new membership" at bounding box center [333, 58] width 4 height 0
click at [360, 74] on input at bounding box center [382, 79] width 102 height 12
click at [359, 88] on div "Complete the form below if you would like to replace 24/7 Gym Membership with a…" at bounding box center [355, 79] width 166 height 109
click at [332, 92] on select "24/7 Gym Membership Pilates Plus Membership Casual Visit- $20 Upfront 24/7 Gym …" at bounding box center [382, 97] width 101 height 11
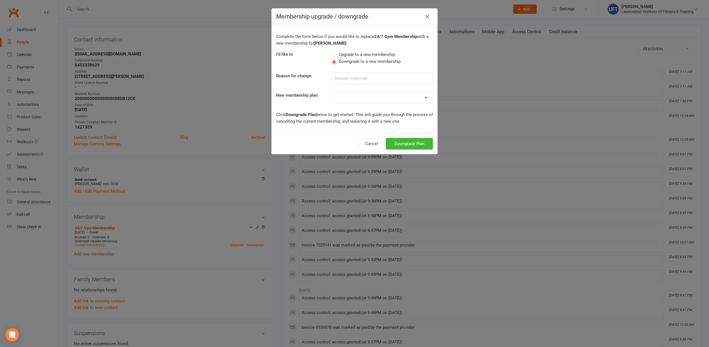
select select "10"
click option "Fitness Passport- Full Time Member" at bounding box center [0, 0] width 0 height 0
click at [414, 145] on button "Downgrade Plan" at bounding box center [409, 144] width 47 height 12
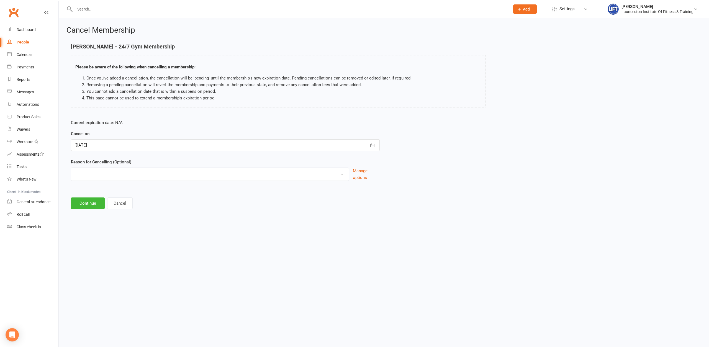
click at [71, 168] on select "Cancelled by staff (overdues) Change to Fitness Passport Changing gyms Injury M…" at bounding box center [210, 173] width 278 height 11
select select "1"
click option "Change to Fitness Passport" at bounding box center [0, 0] width 0 height 0
click at [90, 205] on button "Continue" at bounding box center [88, 204] width 34 height 12
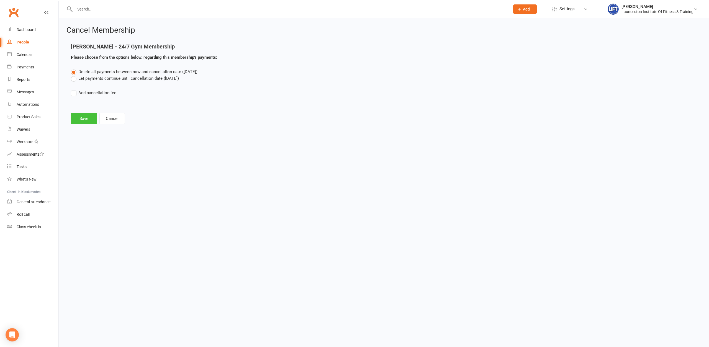
drag, startPoint x: 78, startPoint y: 104, endPoint x: 90, endPoint y: 113, distance: 15.0
click at [78, 104] on main "Tiara Hawea - 24/7 Gym Membership Please choose from the options below, regardi…" at bounding box center [384, 84] width 635 height 81
click at [90, 113] on button "Save" at bounding box center [84, 119] width 26 height 12
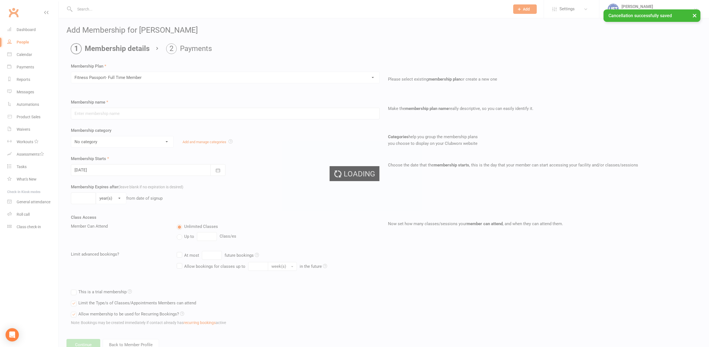
type input "Fitness Passport- Full Time Member"
select select "11"
type input "0"
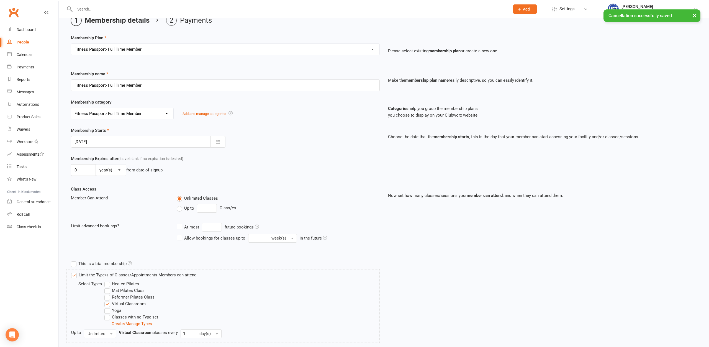
scroll to position [86, 0]
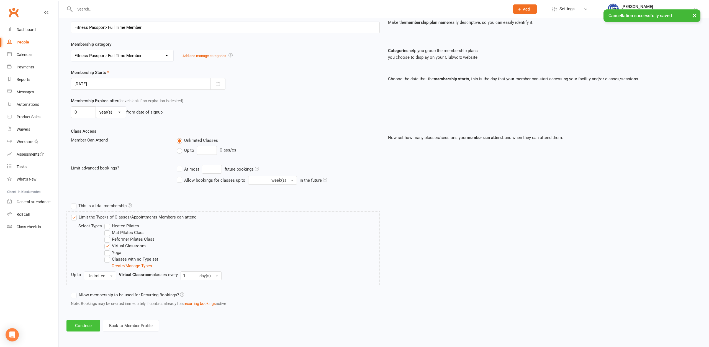
click at [81, 324] on button "Continue" at bounding box center [84, 326] width 34 height 12
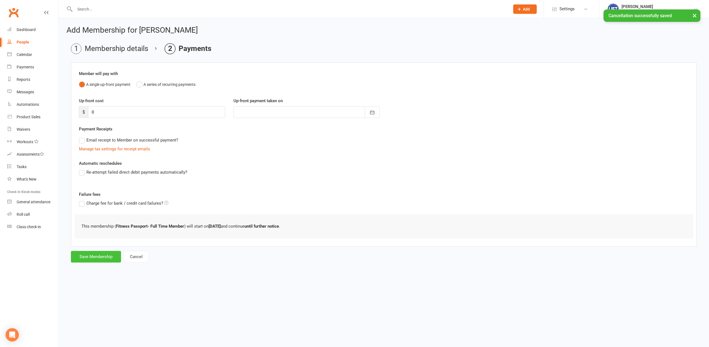
click at [80, 258] on button "Save Membership" at bounding box center [96, 257] width 50 height 12
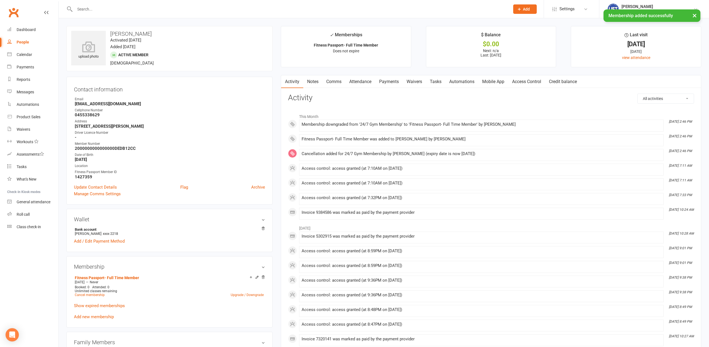
click at [386, 86] on link "Payments" at bounding box center [389, 81] width 27 height 13
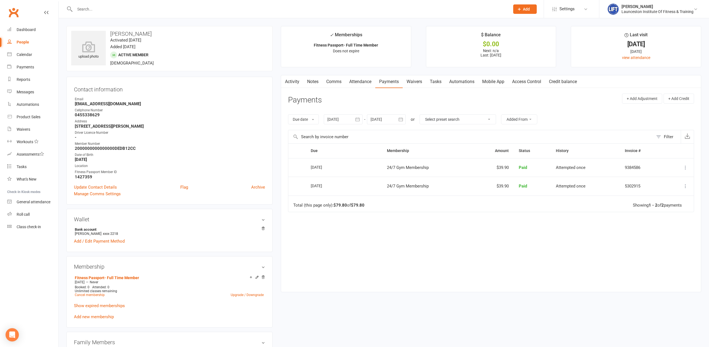
click at [400, 117] on button "button" at bounding box center [401, 119] width 10 height 10
click at [466, 132] on icon "button" at bounding box center [464, 133] width 4 height 4
click at [466, 131] on icon "button" at bounding box center [464, 133] width 4 height 4
click at [434, 166] on button "11" at bounding box center [439, 164] width 12 height 10
type input "11 Dec 2025"
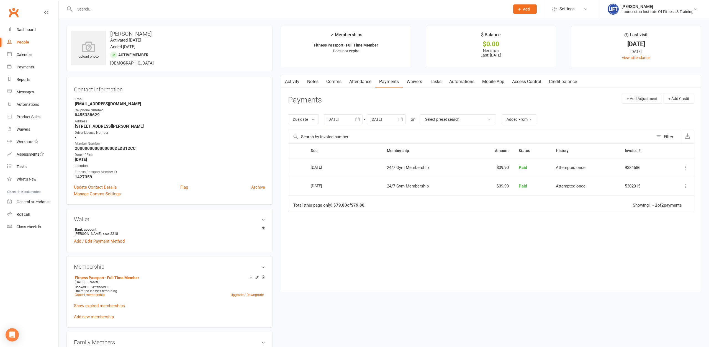
click at [434, 193] on td "24/7 Gym Membership" at bounding box center [427, 186] width 90 height 19
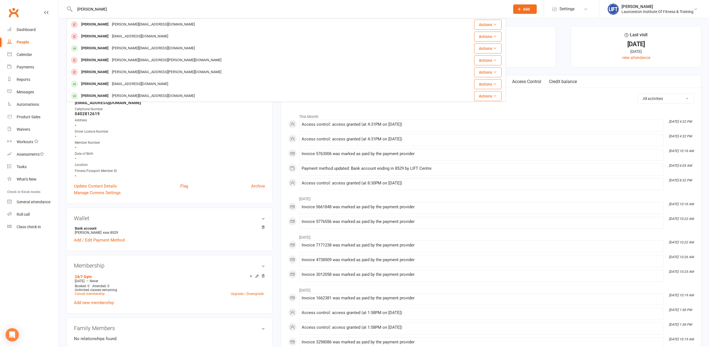
type input "[PERSON_NAME]"
click at [132, 139] on ul "Owner Email [EMAIL_ADDRESS][DOMAIN_NAME] Cellphone Number [PHONE_NUMBER] Addres…" at bounding box center [169, 137] width 191 height 83
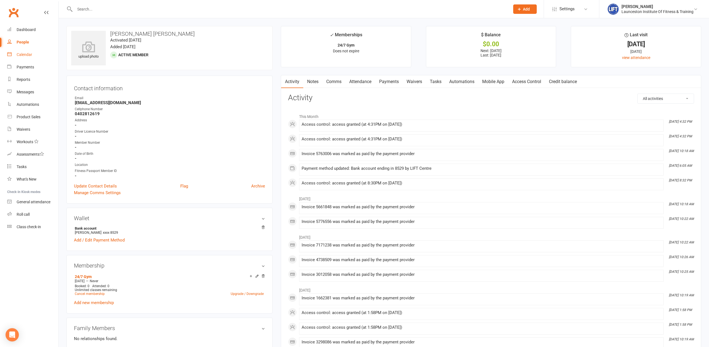
click at [21, 57] on link "Calendar" at bounding box center [32, 54] width 51 height 12
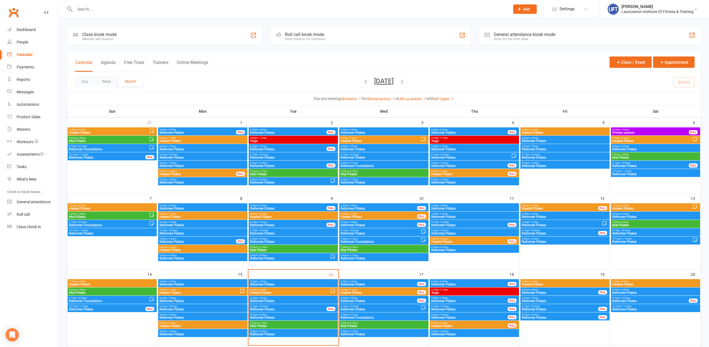
click at [351, 284] on span "Reformer Pilates" at bounding box center [379, 284] width 77 height 3
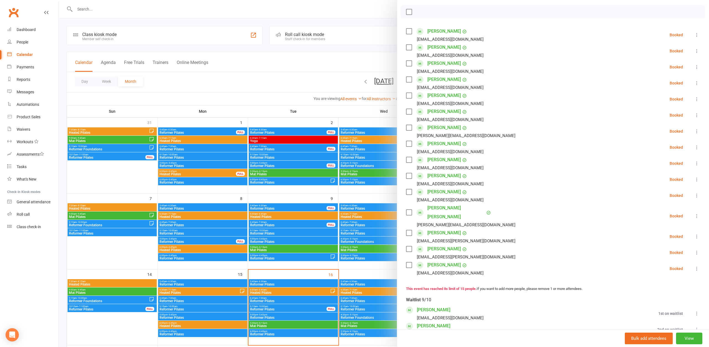
scroll to position [90, 0]
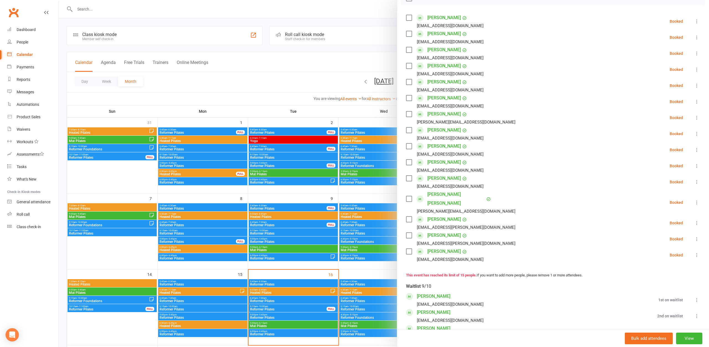
click at [367, 292] on div at bounding box center [384, 173] width 651 height 347
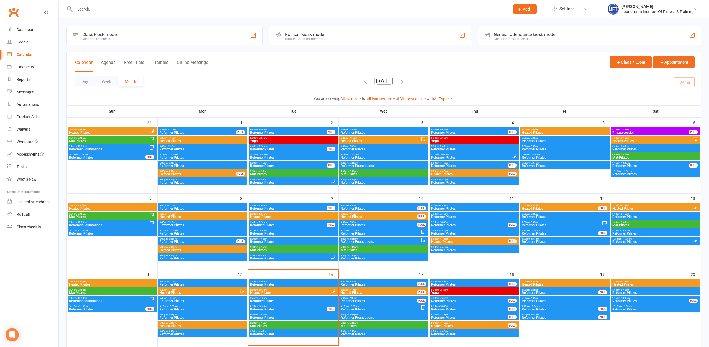
click at [358, 291] on span "6:30am - 7:15am" at bounding box center [379, 290] width 77 height 2
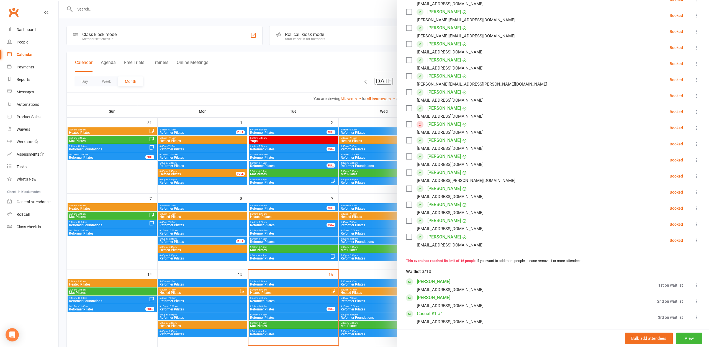
scroll to position [120, 0]
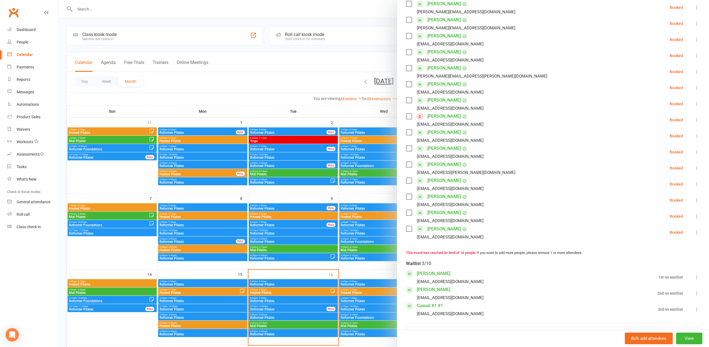
drag, startPoint x: 383, startPoint y: 284, endPoint x: 382, endPoint y: 292, distance: 7.8
click at [383, 285] on div at bounding box center [384, 173] width 651 height 347
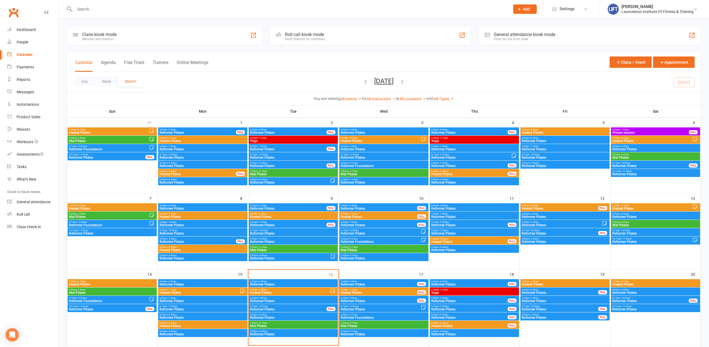
click at [365, 300] on span "Reformer Pilates" at bounding box center [379, 301] width 77 height 3
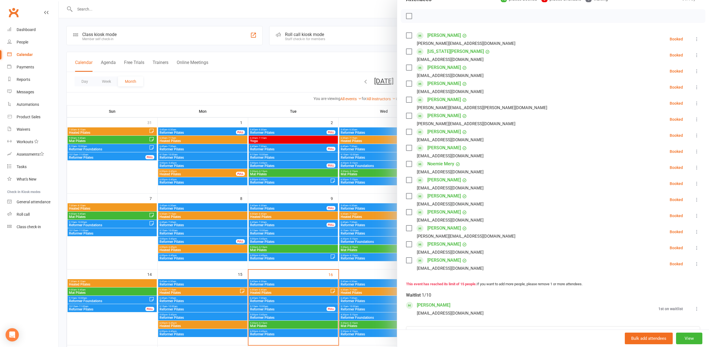
scroll to position [90, 0]
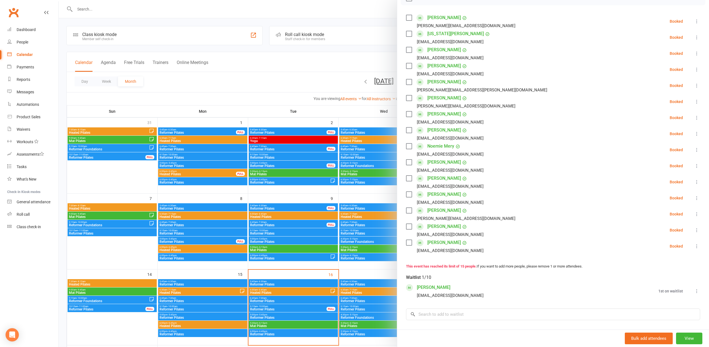
click at [379, 286] on div at bounding box center [384, 173] width 651 height 347
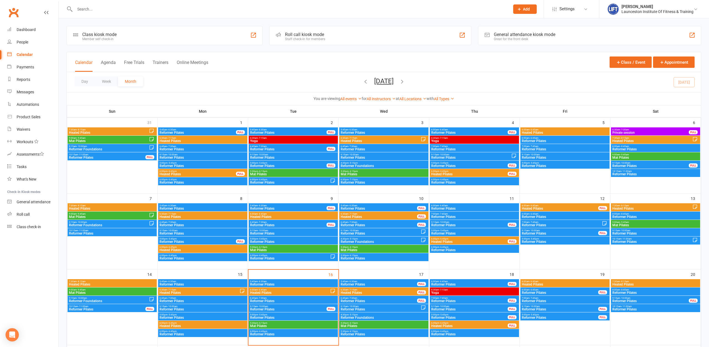
click at [352, 308] on span "Reformer Pilates" at bounding box center [381, 309] width 80 height 3
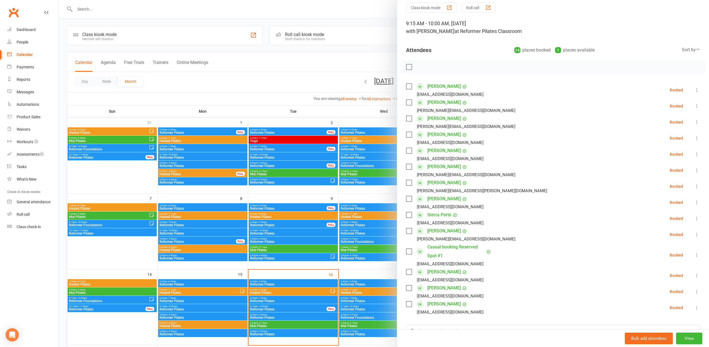
scroll to position [30, 0]
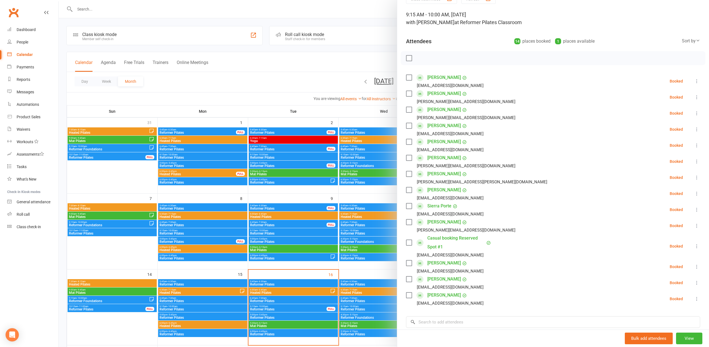
click at [380, 294] on div at bounding box center [384, 173] width 651 height 347
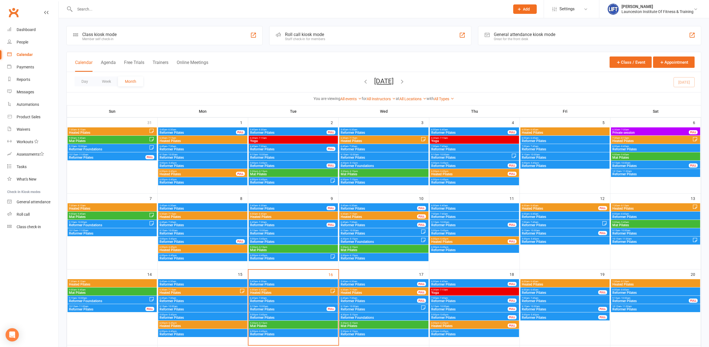
click at [366, 317] on span "Reformer Foundations" at bounding box center [384, 317] width 87 height 3
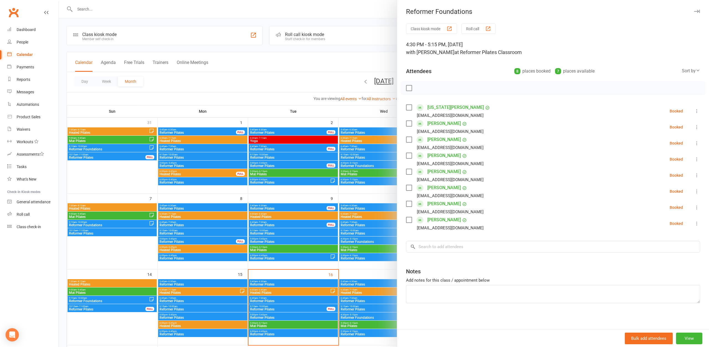
click at [346, 310] on div at bounding box center [384, 173] width 651 height 347
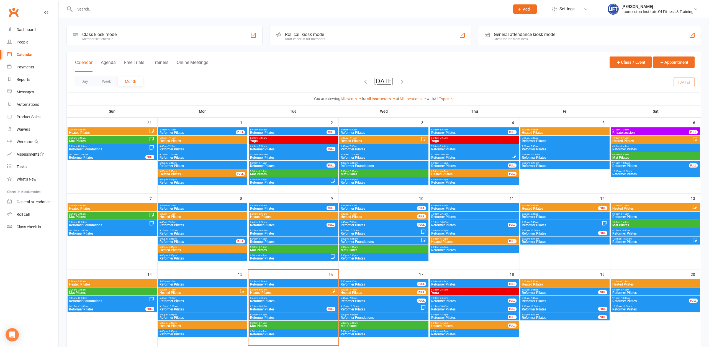
click at [355, 323] on span "- 6:15pm" at bounding box center [353, 323] width 9 height 2
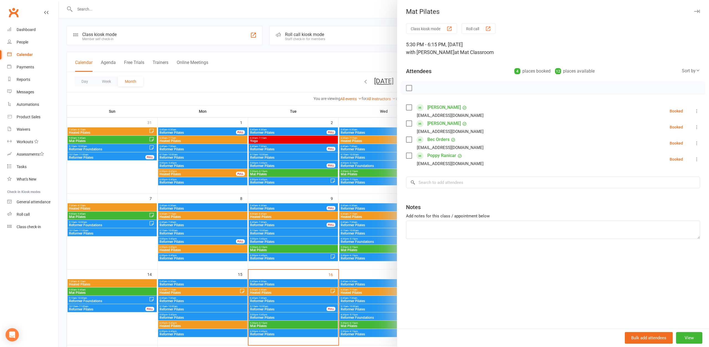
drag, startPoint x: 357, startPoint y: 322, endPoint x: 356, endPoint y: 330, distance: 8.3
click at [357, 322] on div at bounding box center [384, 173] width 651 height 347
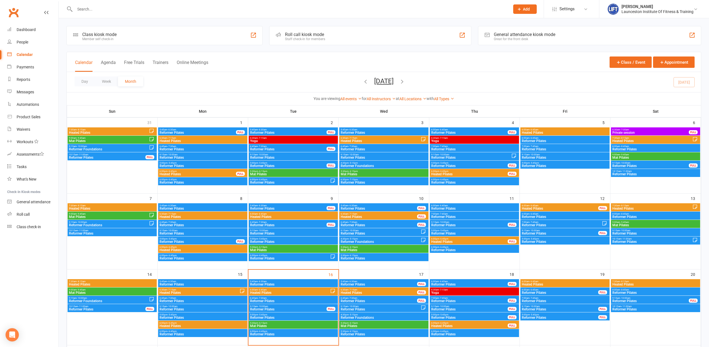
click at [354, 333] on span "Reformer Pilates" at bounding box center [384, 334] width 87 height 3
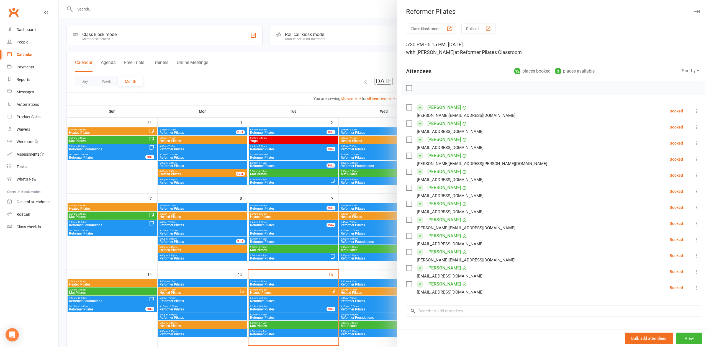
click at [351, 296] on div at bounding box center [384, 173] width 651 height 347
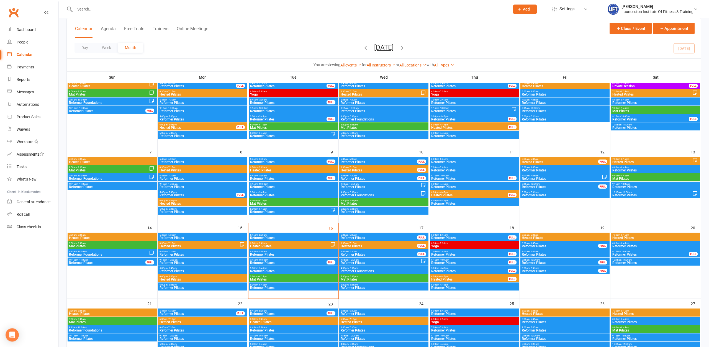
scroll to position [57, 0]
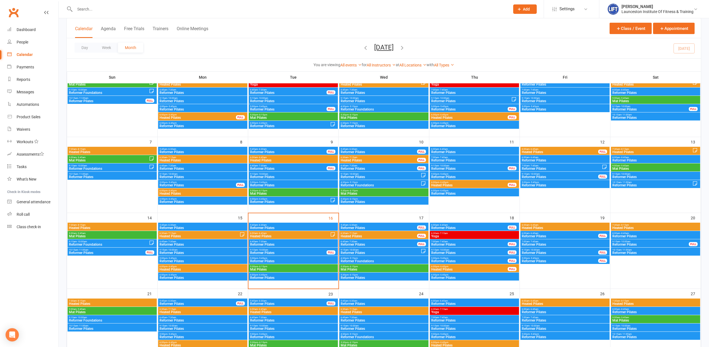
click at [371, 275] on span "5:30pm - 6:15pm" at bounding box center [384, 275] width 87 height 2
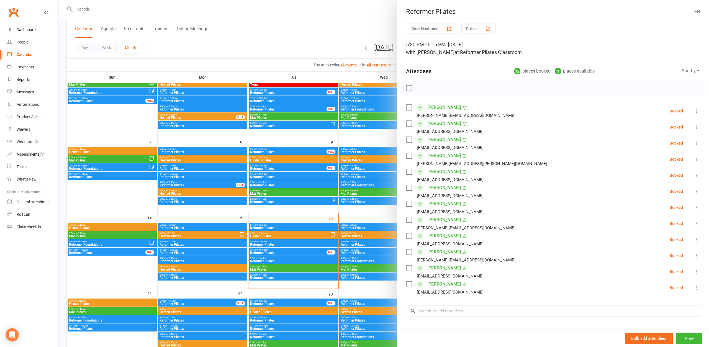
click at [371, 275] on div at bounding box center [384, 173] width 651 height 347
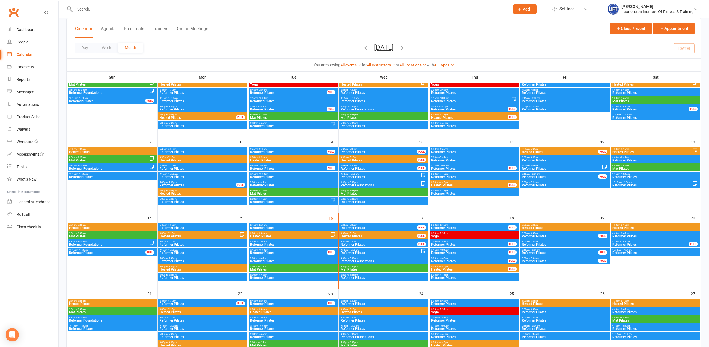
click at [361, 268] on div "5:30pm - 6:15pm Mat Pilates" at bounding box center [383, 268] width 89 height 8
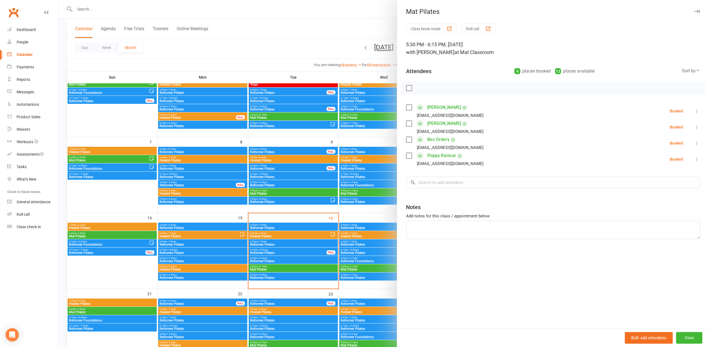
click at [364, 262] on div at bounding box center [384, 173] width 651 height 347
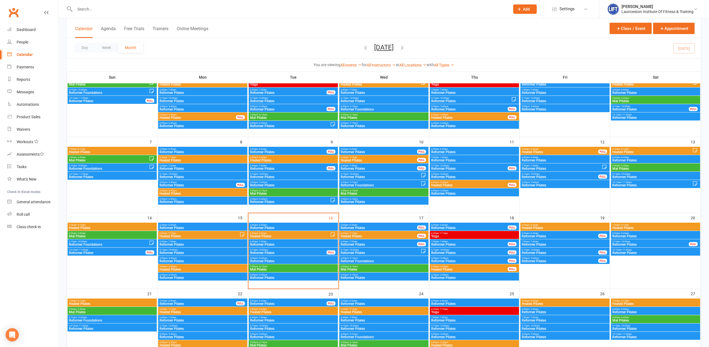
click at [353, 251] on span "Reformer Pilates" at bounding box center [381, 252] width 80 height 3
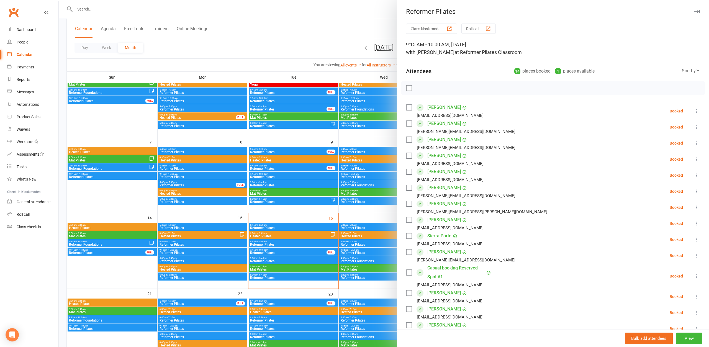
click at [447, 269] on link "Casual booking Reserved Spot #1" at bounding box center [457, 273] width 58 height 18
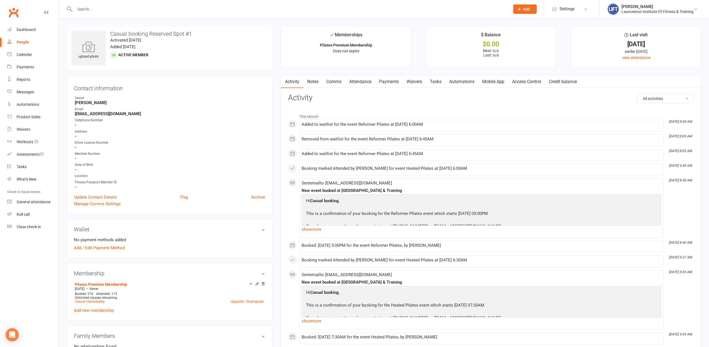
drag, startPoint x: 324, startPoint y: 81, endPoint x: 312, endPoint y: 91, distance: 16.3
click at [324, 80] on link "Comms" at bounding box center [334, 81] width 23 height 13
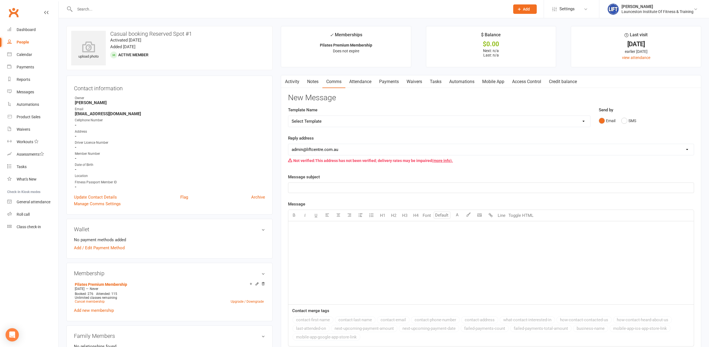
click at [311, 84] on link "Notes" at bounding box center [312, 81] width 19 height 13
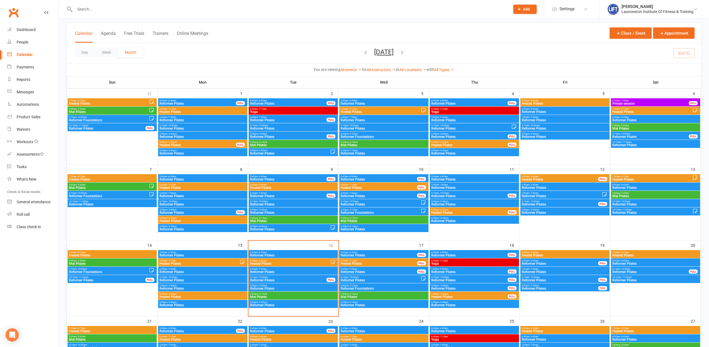
scroll to position [57, 0]
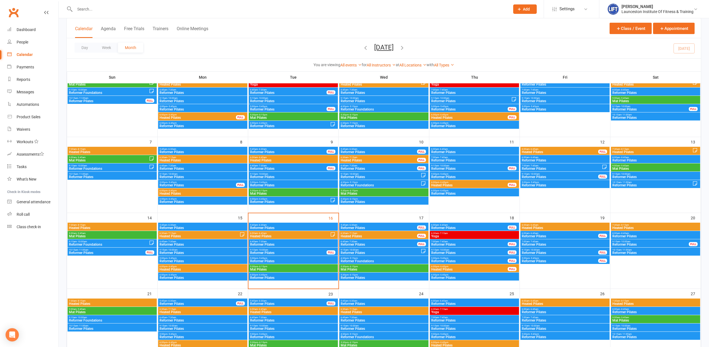
click at [367, 250] on span "9:15am - 10:00am" at bounding box center [381, 250] width 80 height 2
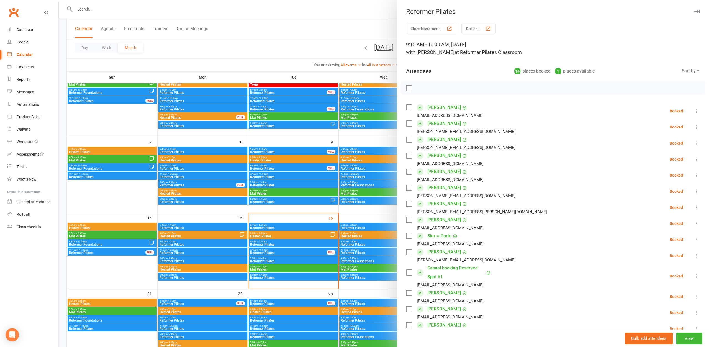
scroll to position [30, 0]
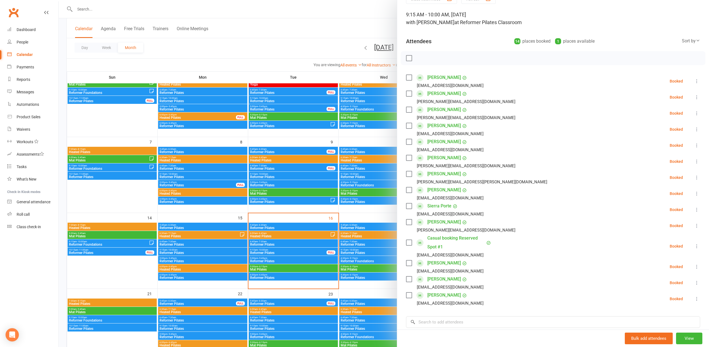
click at [361, 257] on div at bounding box center [384, 173] width 651 height 347
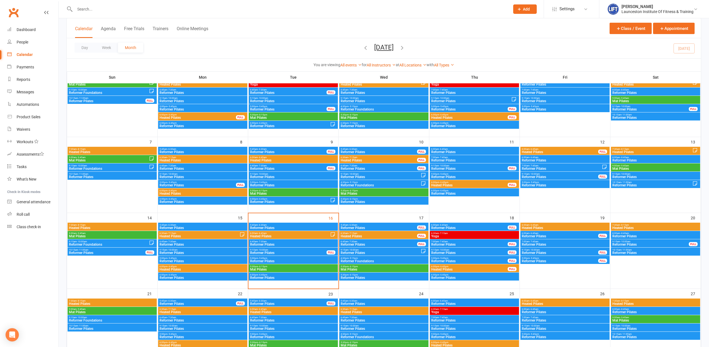
click at [354, 243] on span "Reformer Pilates" at bounding box center [379, 244] width 77 height 3
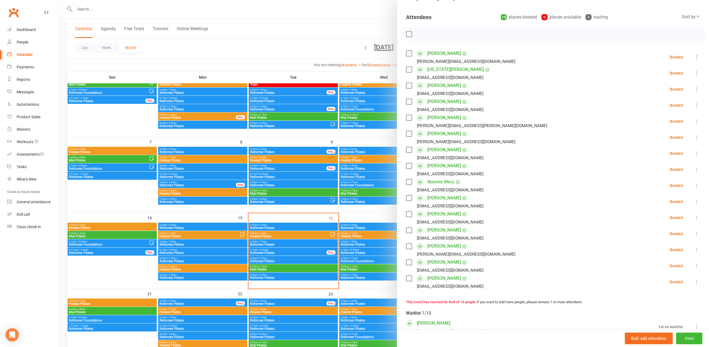
scroll to position [60, 0]
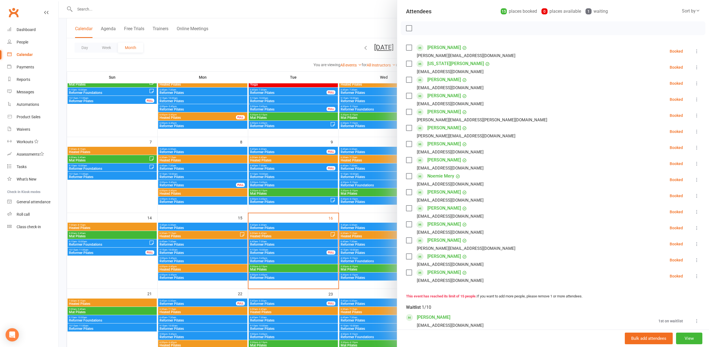
click at [286, 242] on div at bounding box center [384, 173] width 651 height 347
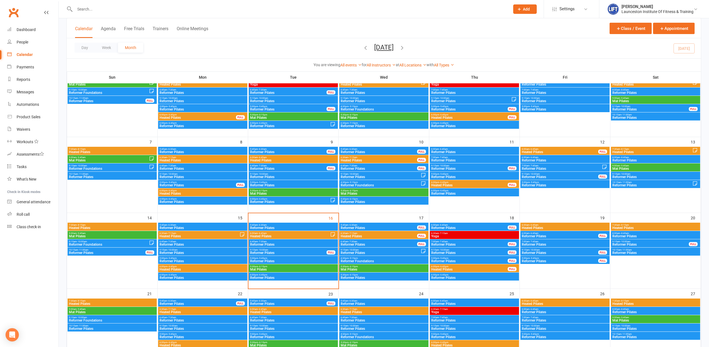
click at [364, 253] on span "Reformer Pilates" at bounding box center [381, 252] width 80 height 3
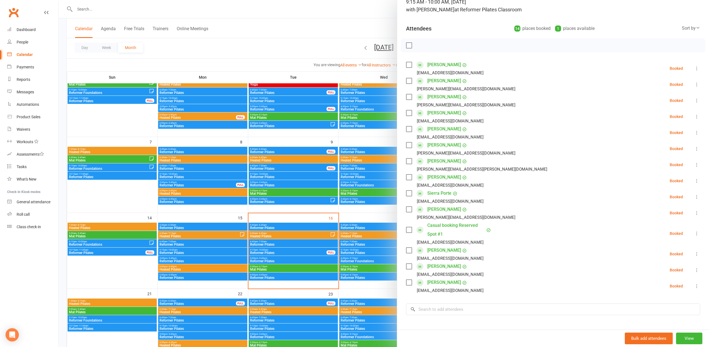
scroll to position [30, 0]
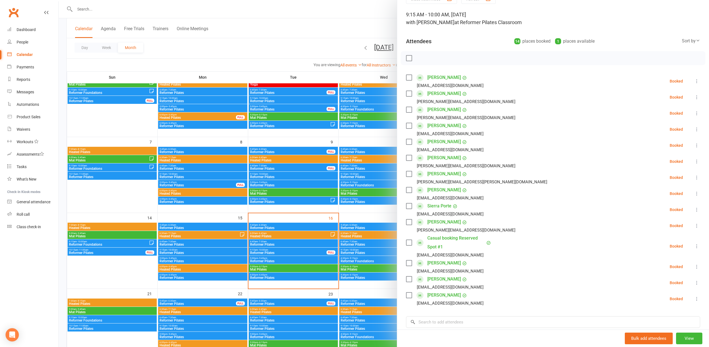
click at [468, 238] on link "Casual booking Reserved Spot #1" at bounding box center [457, 243] width 58 height 18
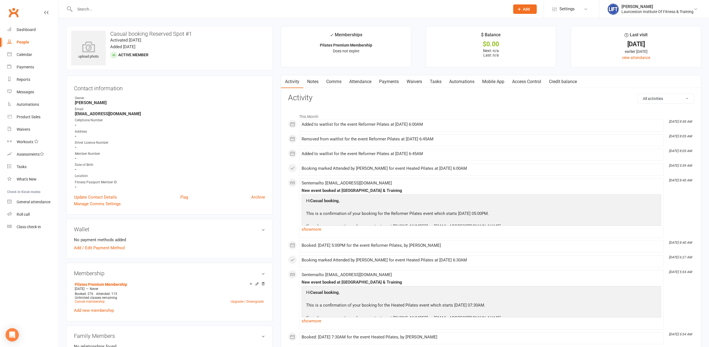
click at [315, 80] on link "Notes" at bounding box center [312, 81] width 19 height 13
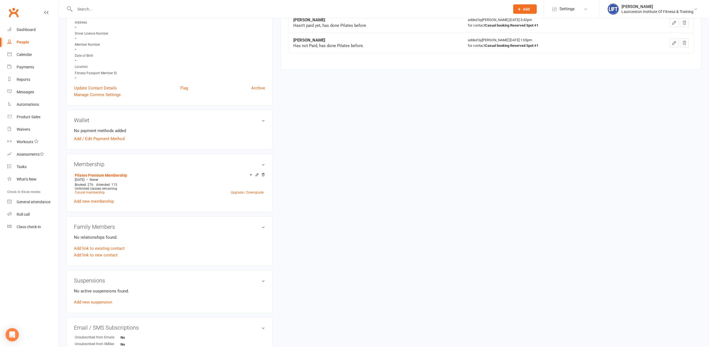
scroll to position [170, 0]
